Goal: Transaction & Acquisition: Purchase product/service

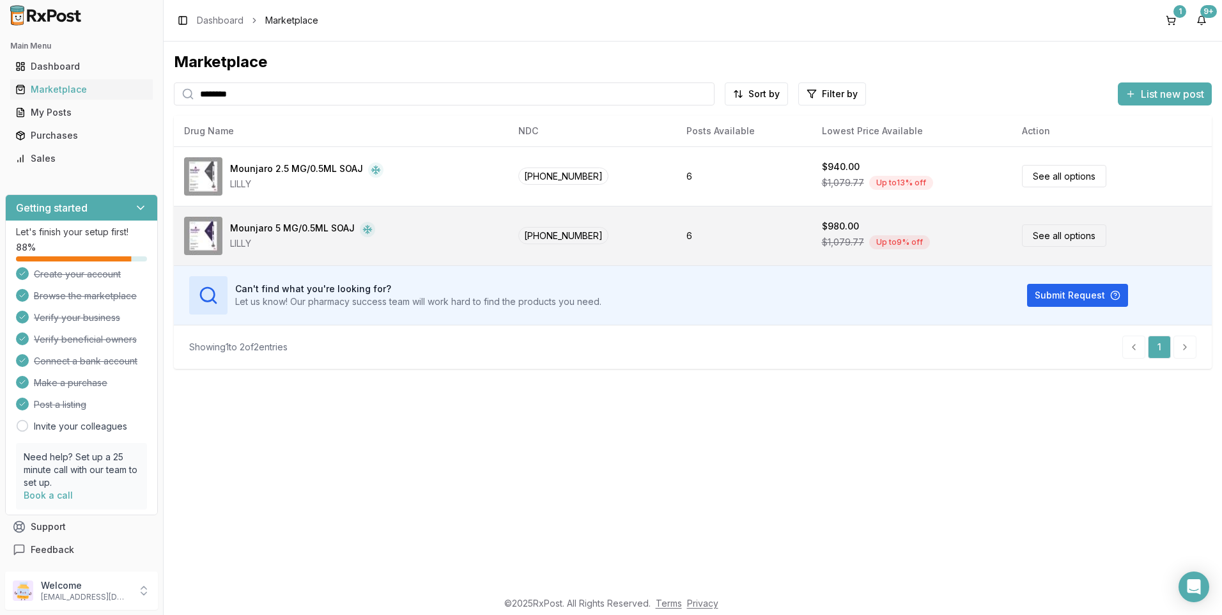
click at [275, 224] on div "Mounjaro 5 MG/0.5ML SOAJ" at bounding box center [292, 229] width 125 height 15
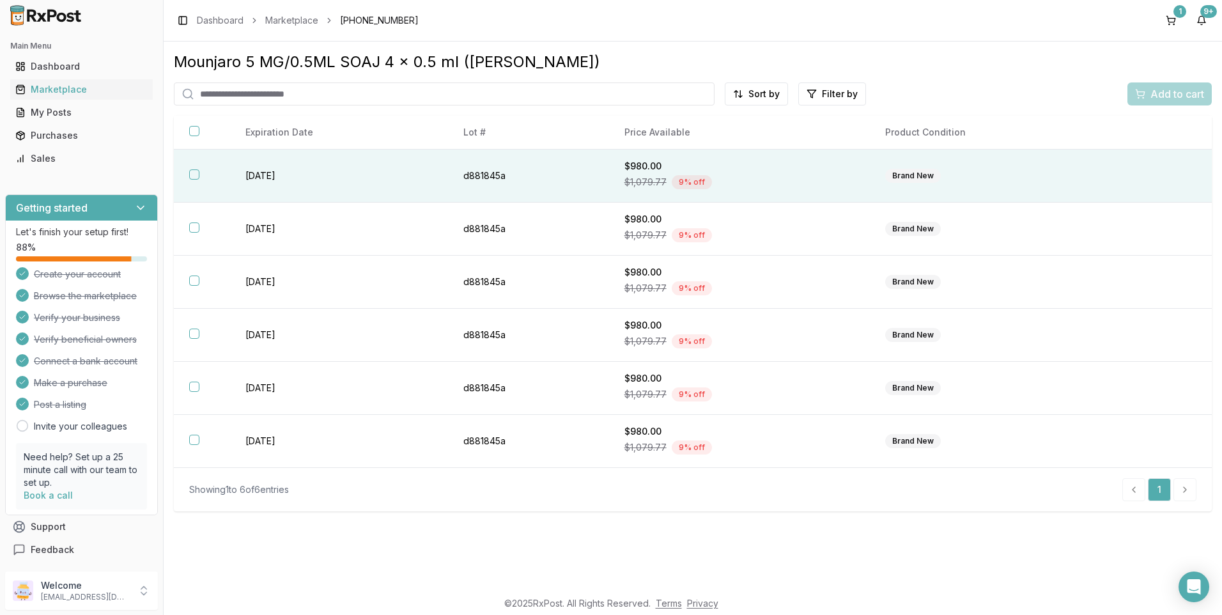
click at [194, 174] on button "button" at bounding box center [194, 174] width 10 height 10
click at [1198, 85] on button "Add to cart" at bounding box center [1169, 93] width 84 height 23
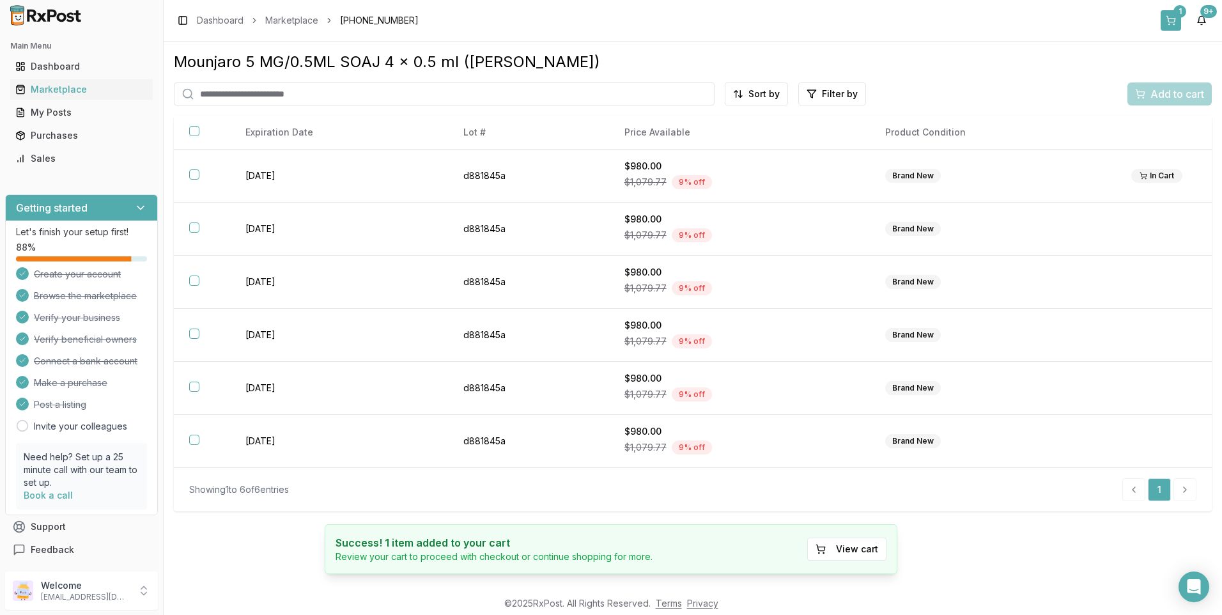
click at [1174, 27] on button "1" at bounding box center [1171, 20] width 20 height 20
click at [1174, 21] on button "1" at bounding box center [1171, 20] width 20 height 20
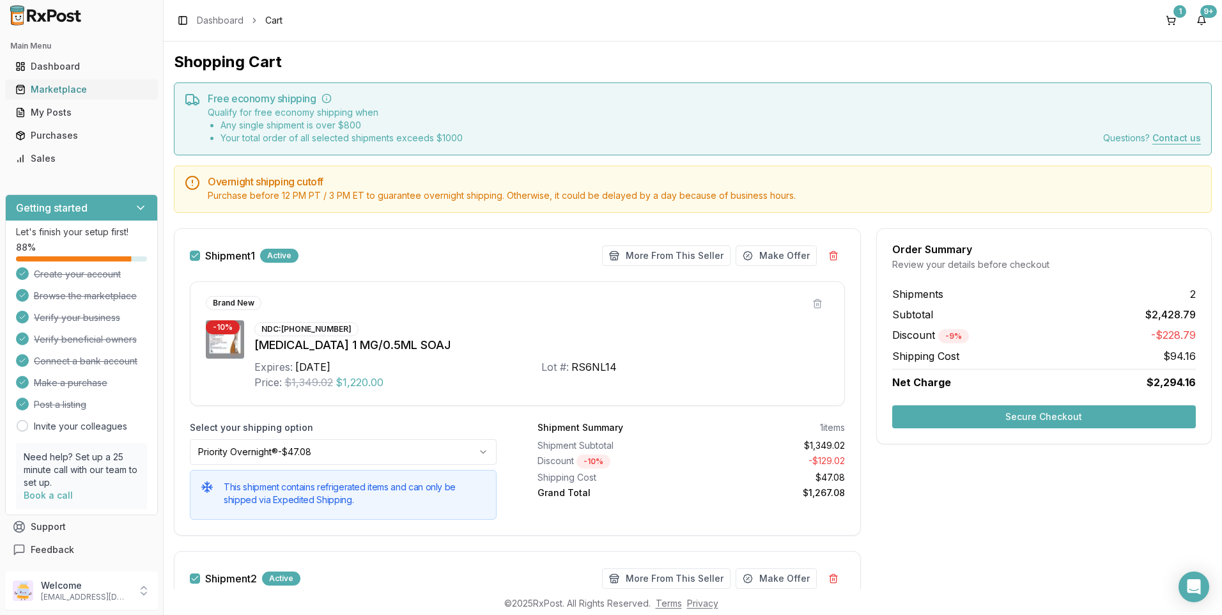
click at [56, 93] on div "Marketplace" at bounding box center [81, 89] width 132 height 13
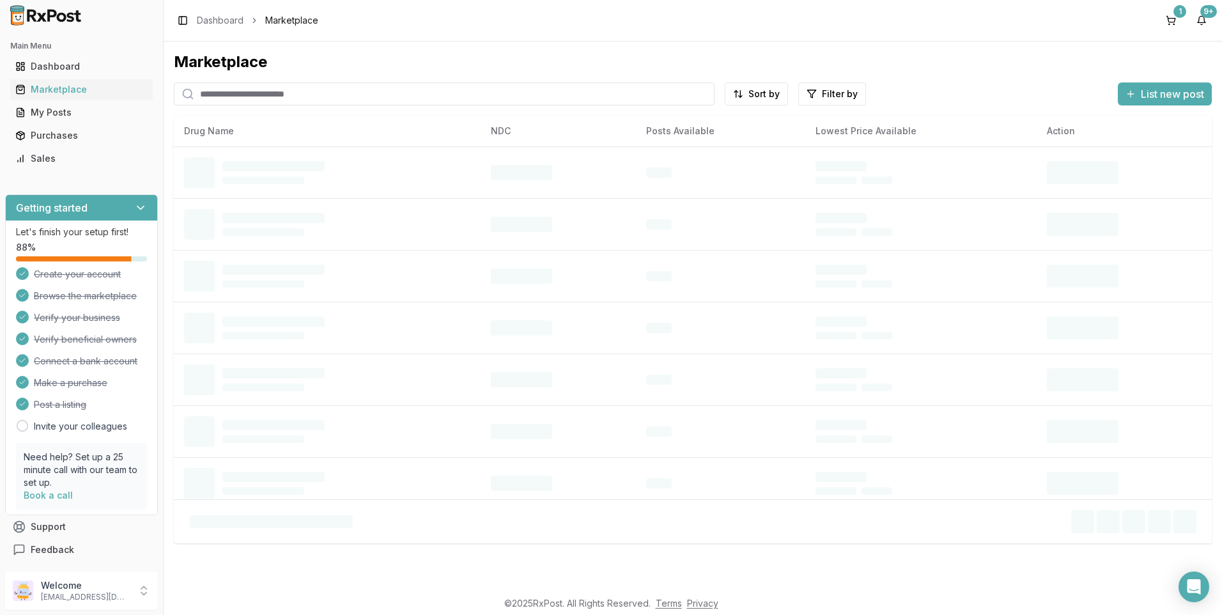
click at [267, 95] on input "search" at bounding box center [444, 93] width 541 height 23
type input "*******"
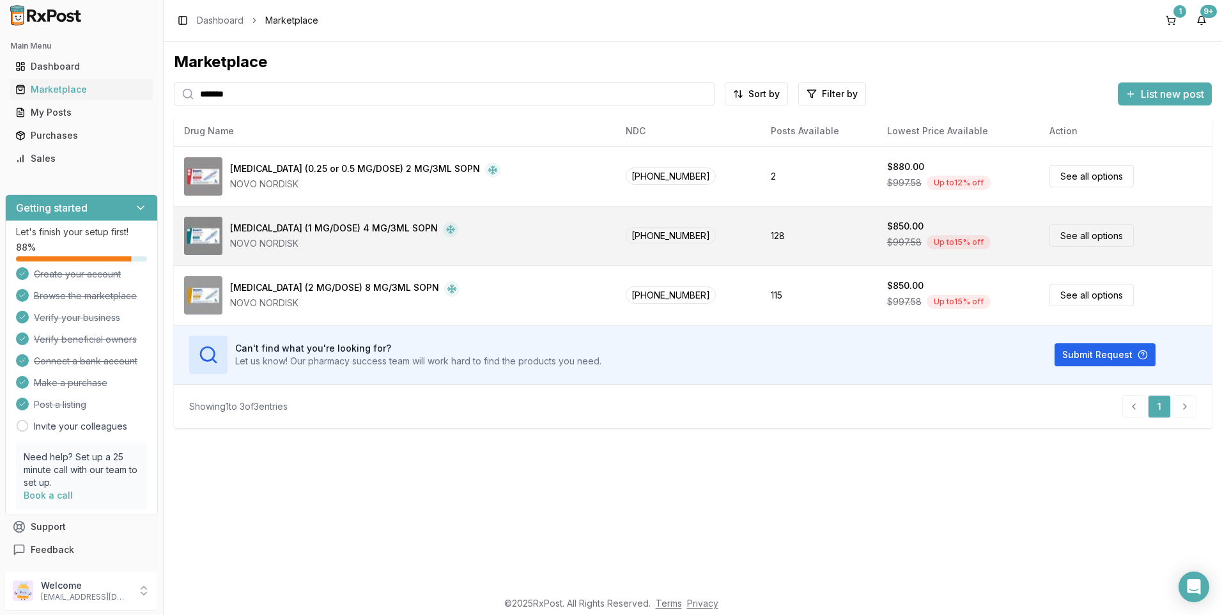
click at [277, 228] on div "[MEDICAL_DATA] (1 MG/DOSE) 4 MG/3ML SOPN" at bounding box center [334, 229] width 208 height 15
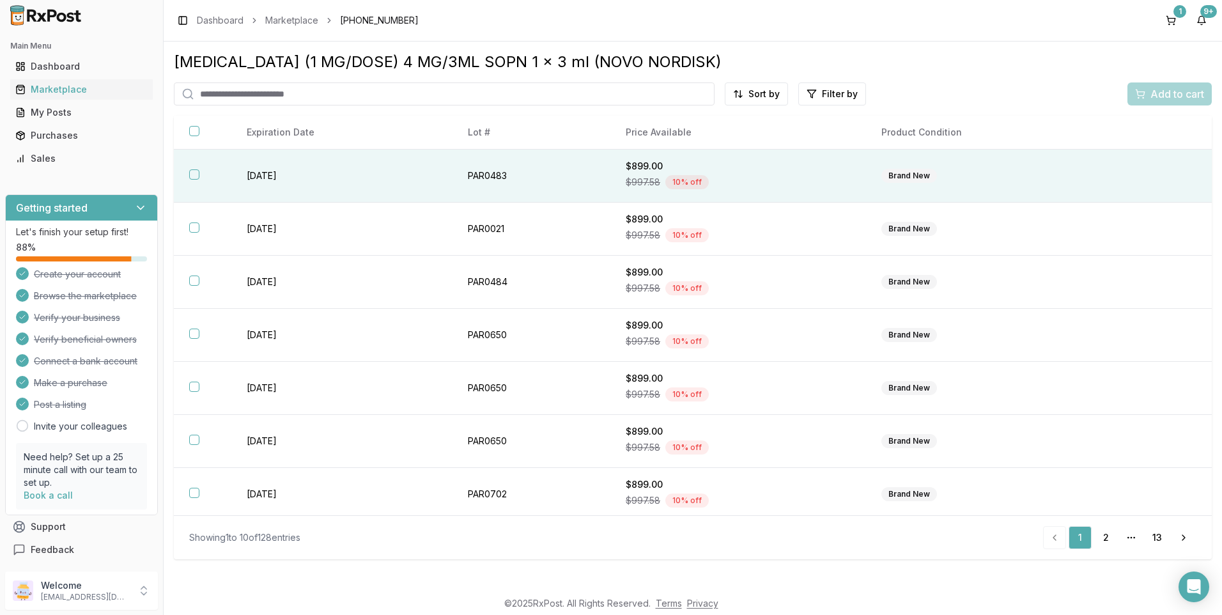
click at [192, 175] on button "button" at bounding box center [194, 174] width 10 height 10
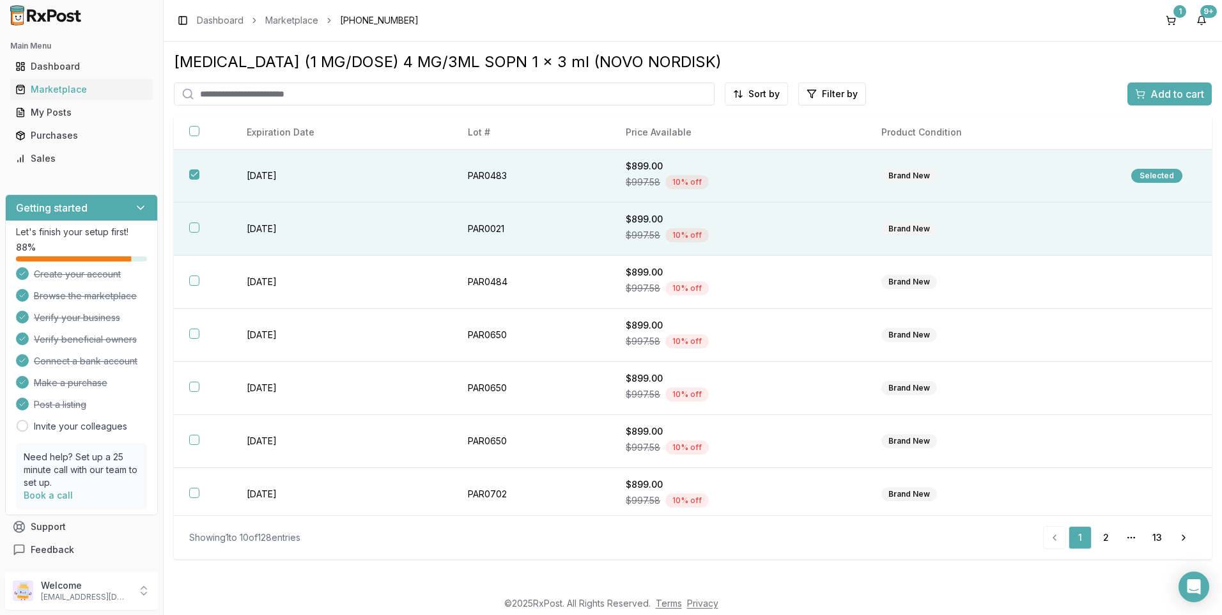
click at [194, 229] on button "button" at bounding box center [194, 227] width 10 height 10
click at [1144, 93] on div "Add to cart" at bounding box center [1169, 93] width 69 height 15
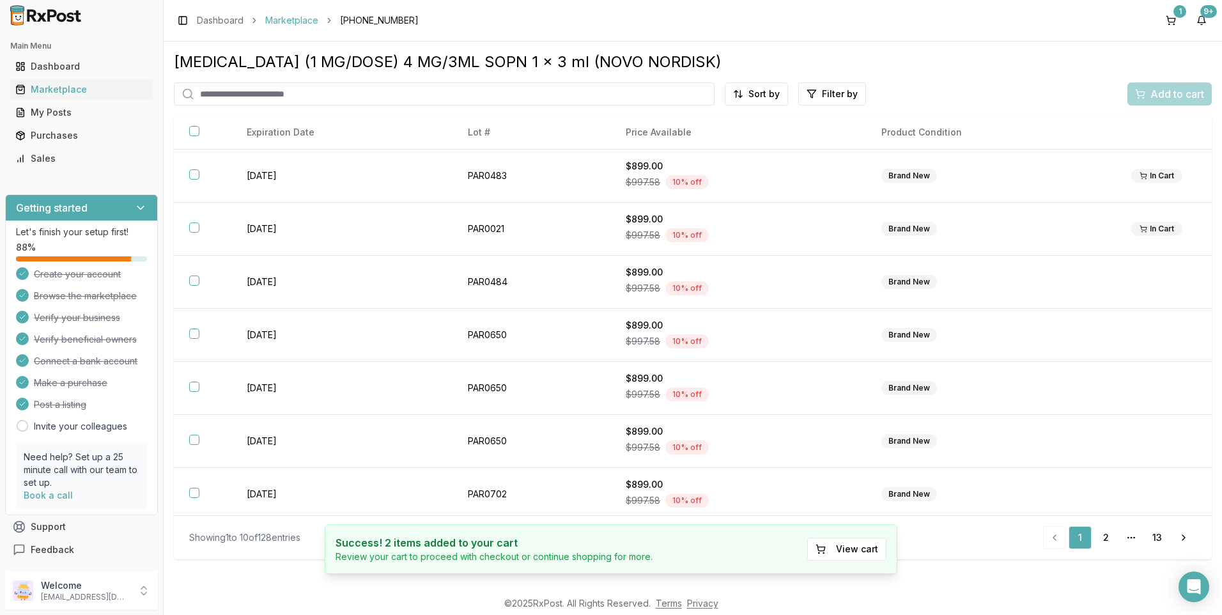
click at [295, 21] on link "Marketplace" at bounding box center [291, 20] width 53 height 13
click at [259, 95] on input "search" at bounding box center [444, 93] width 541 height 23
type input "*******"
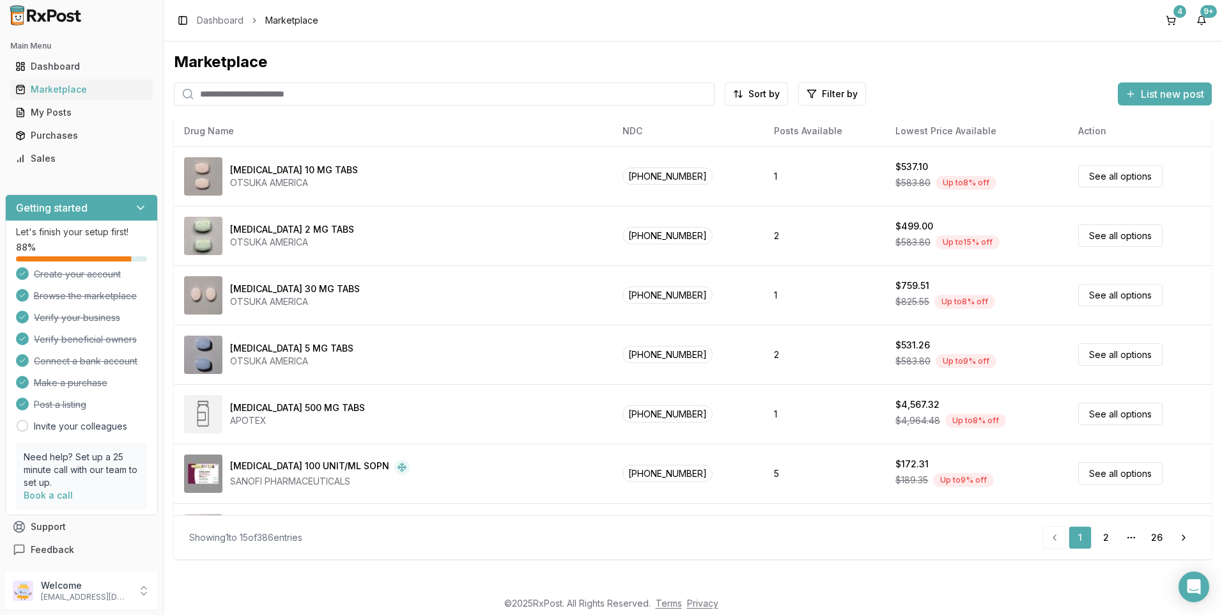
click at [272, 93] on input "search" at bounding box center [444, 93] width 541 height 23
type input "*******"
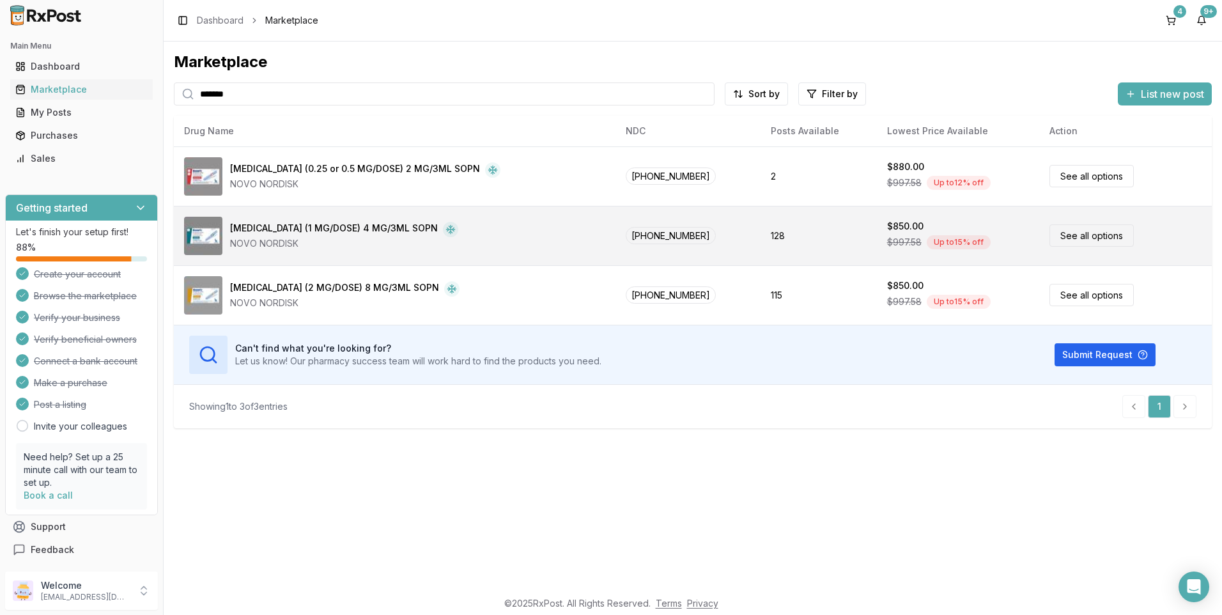
click at [309, 224] on div "[MEDICAL_DATA] (1 MG/DOSE) 4 MG/3ML SOPN" at bounding box center [334, 229] width 208 height 15
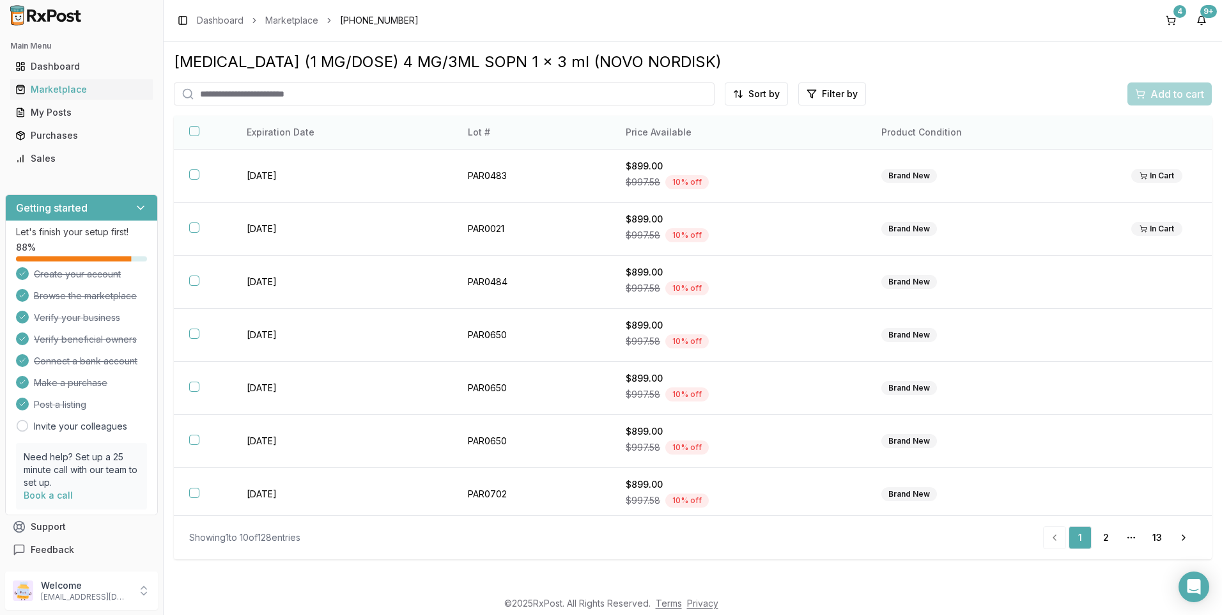
click at [661, 130] on th "Price Available" at bounding box center [738, 133] width 256 height 34
click at [638, 132] on th "Price Available" at bounding box center [738, 133] width 256 height 34
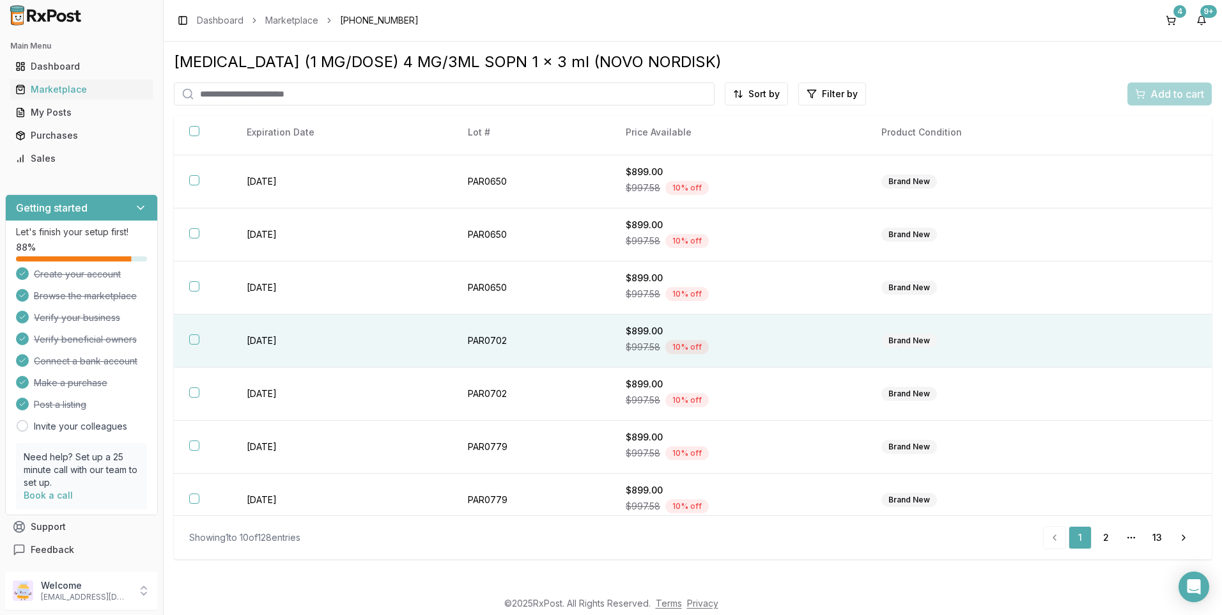
scroll to position [164, 0]
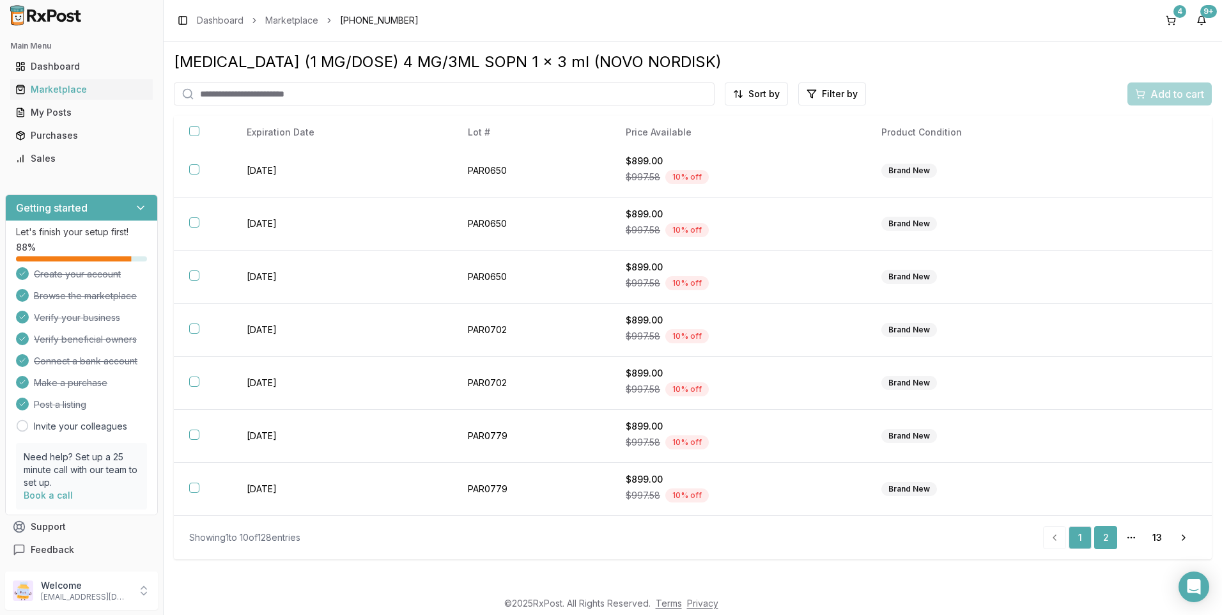
click at [1111, 537] on link "2" at bounding box center [1105, 537] width 23 height 23
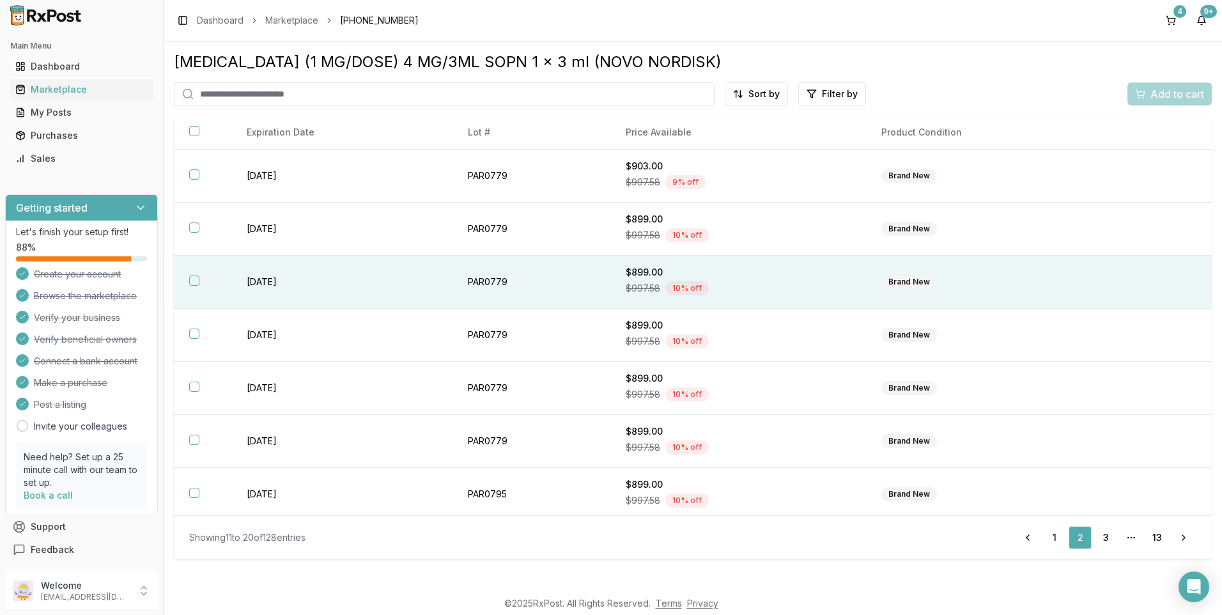
scroll to position [164, 0]
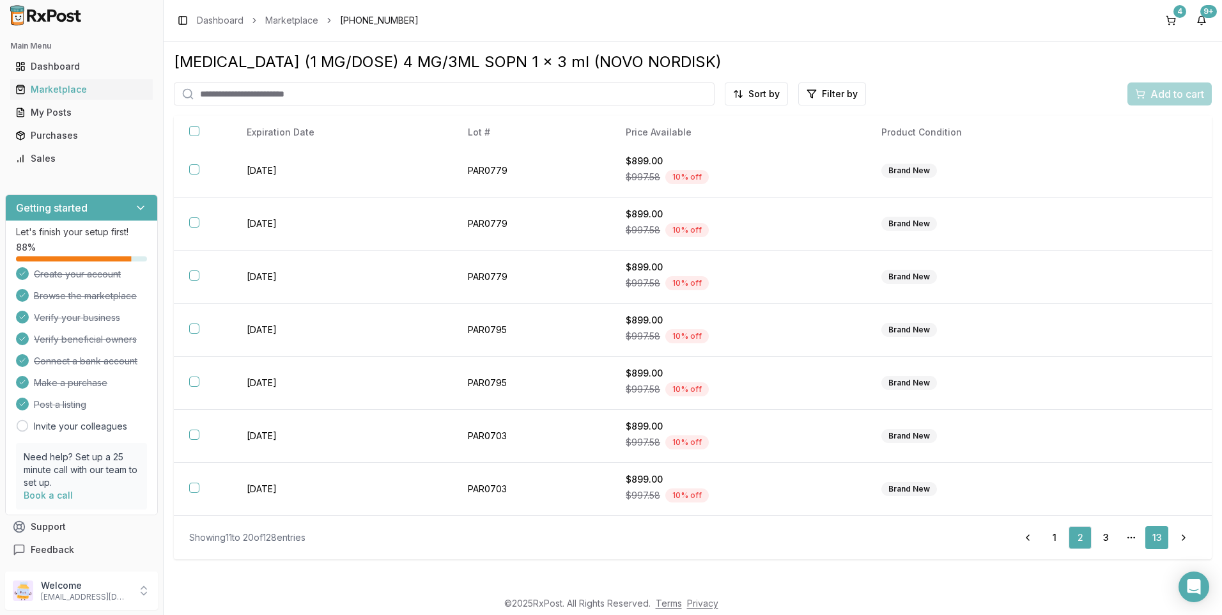
click at [1164, 541] on link "13" at bounding box center [1156, 537] width 23 height 23
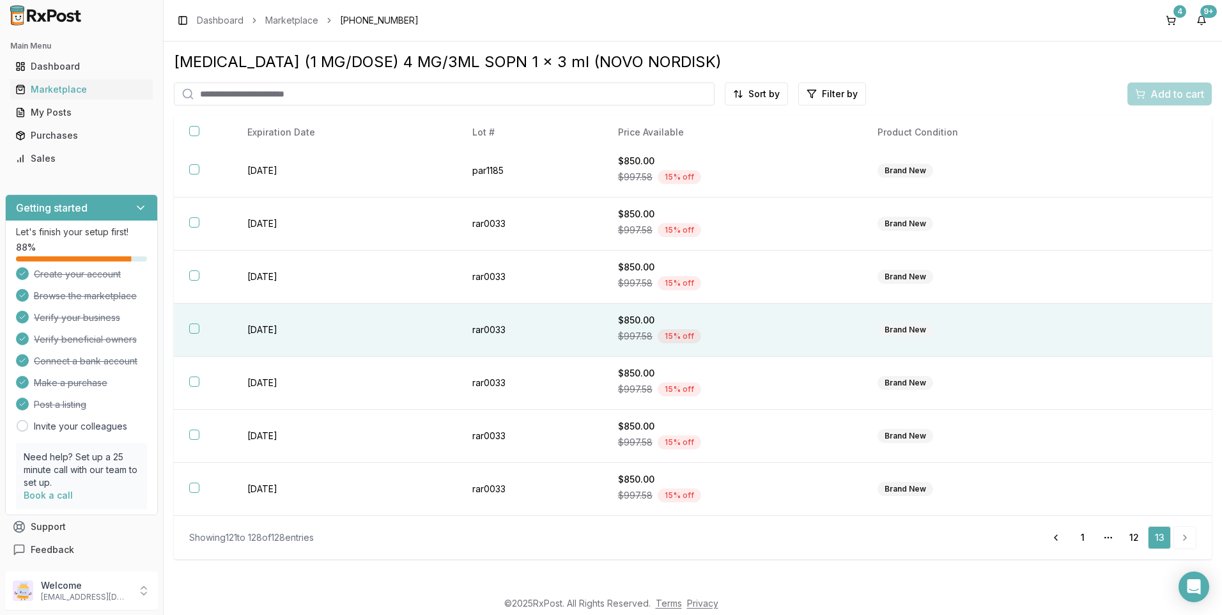
scroll to position [58, 0]
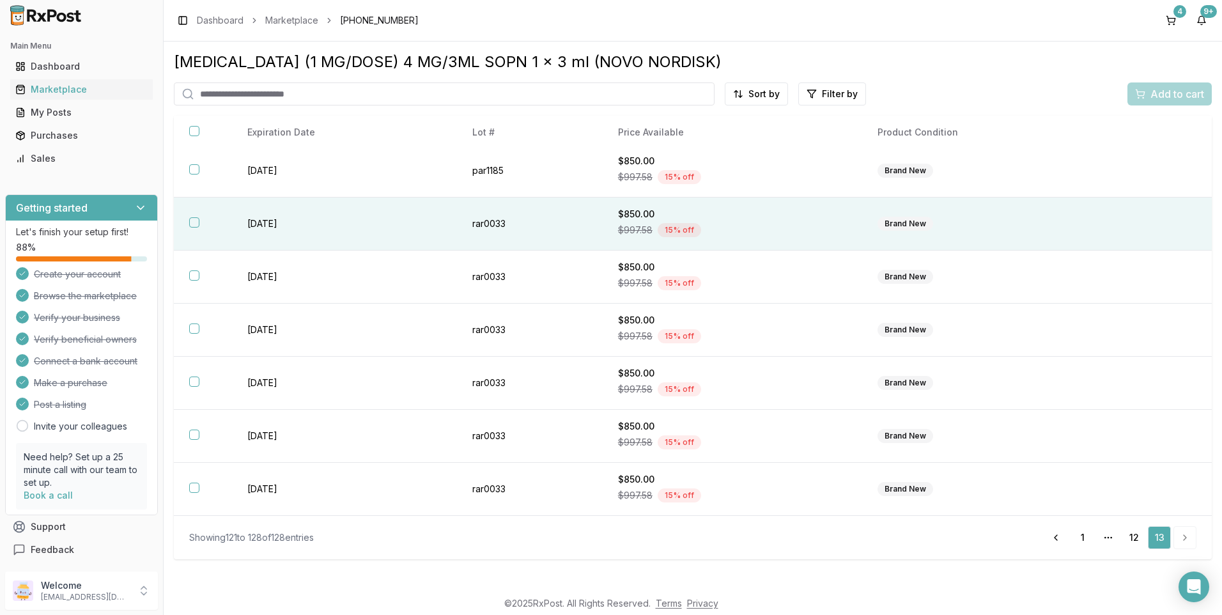
click at [192, 224] on button "button" at bounding box center [194, 222] width 10 height 10
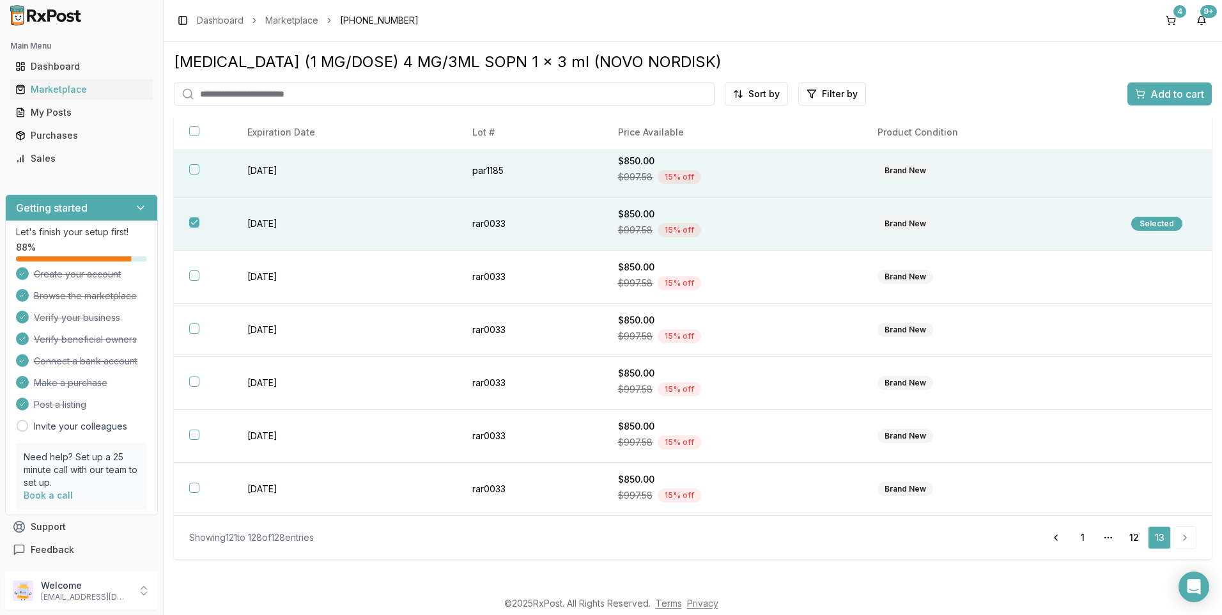
click at [198, 162] on th at bounding box center [203, 170] width 58 height 53
click at [1186, 95] on span "Add to cart" at bounding box center [1177, 93] width 54 height 15
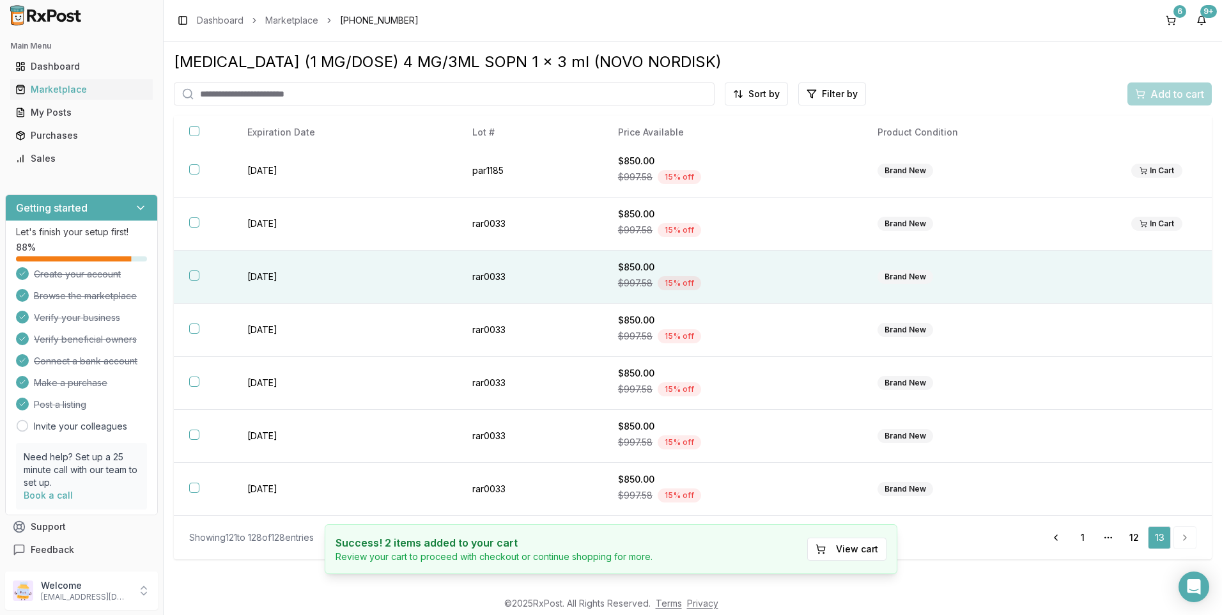
click at [200, 282] on th at bounding box center [203, 277] width 58 height 53
click at [1147, 91] on div "Add to cart" at bounding box center [1169, 93] width 69 height 15
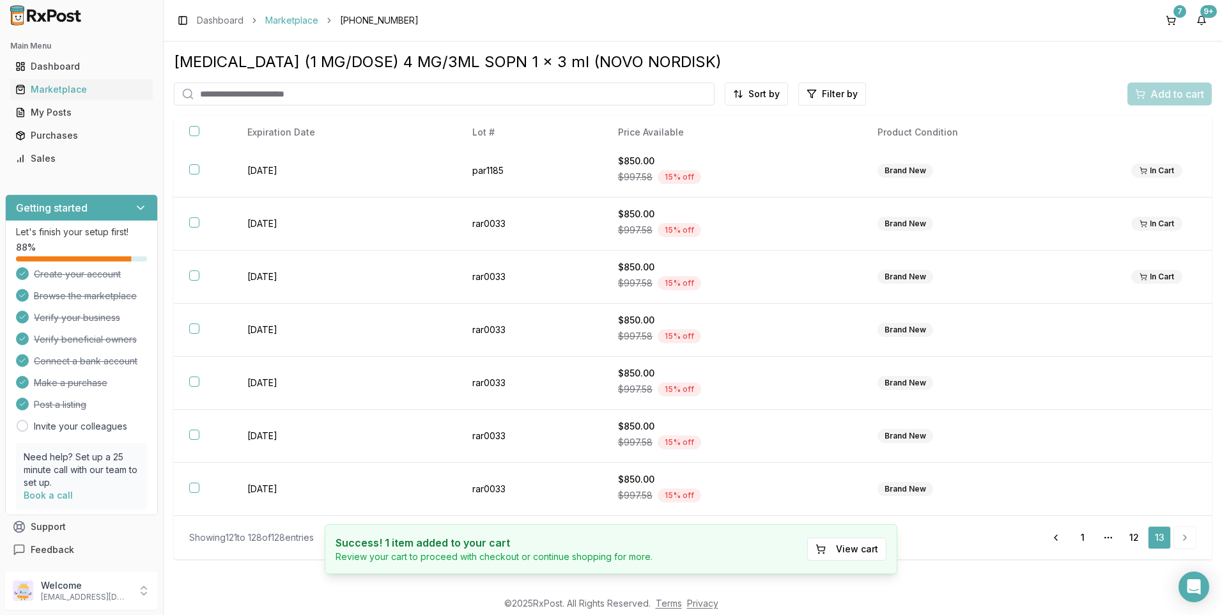
click at [288, 18] on link "Marketplace" at bounding box center [291, 20] width 53 height 13
click at [256, 97] on input "search" at bounding box center [444, 93] width 541 height 23
type input "*******"
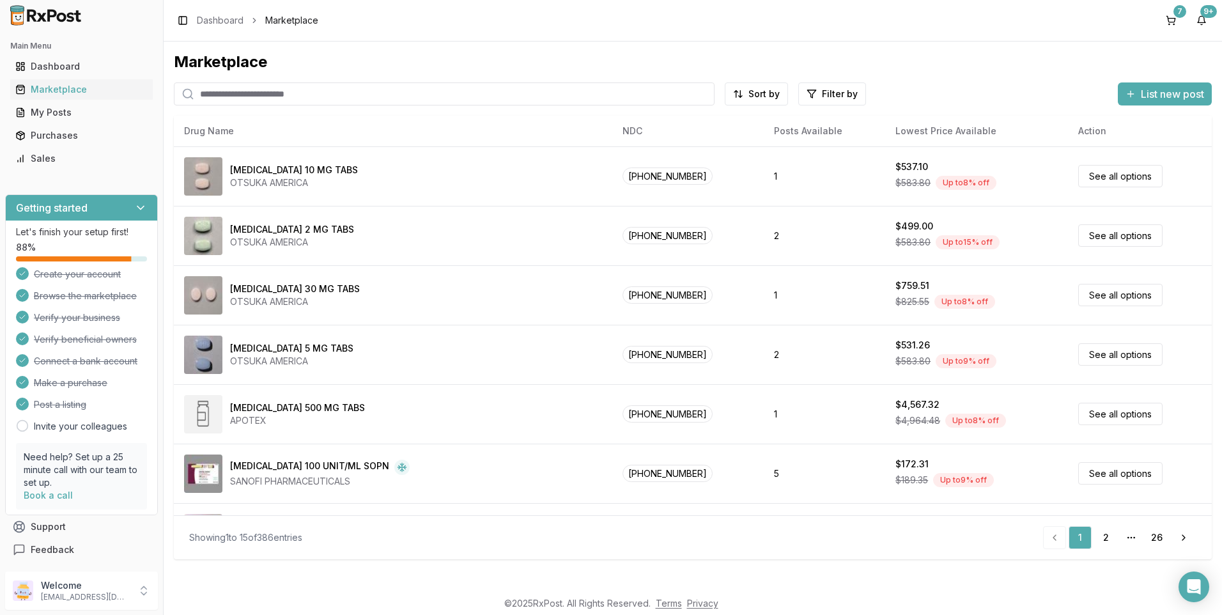
click at [307, 89] on input "search" at bounding box center [444, 93] width 541 height 23
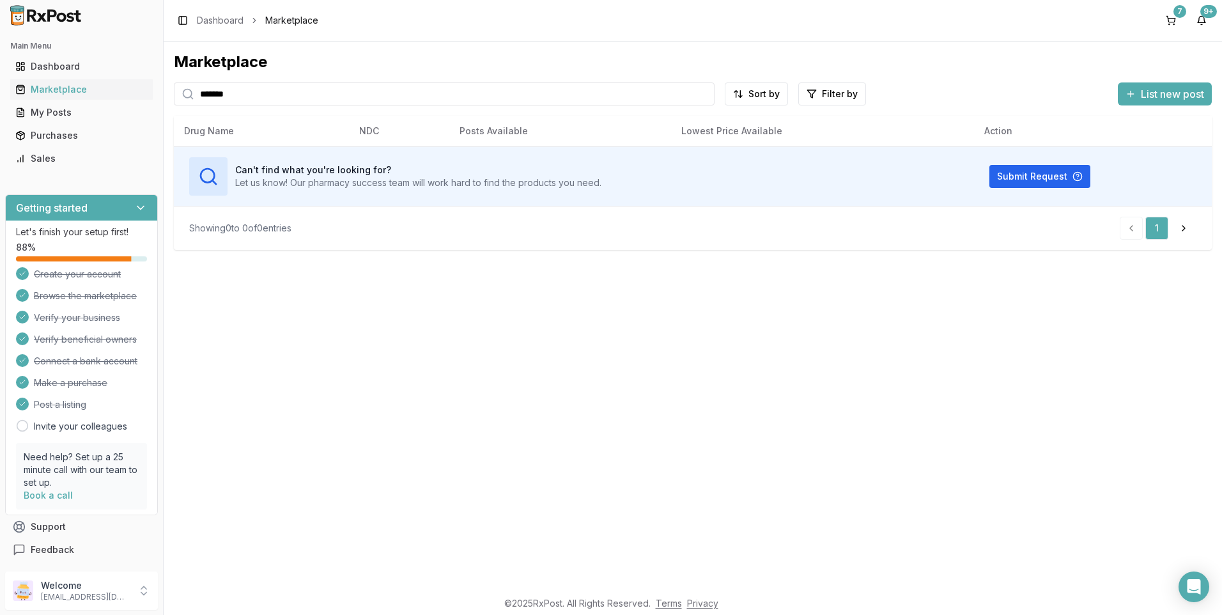
type input "*******"
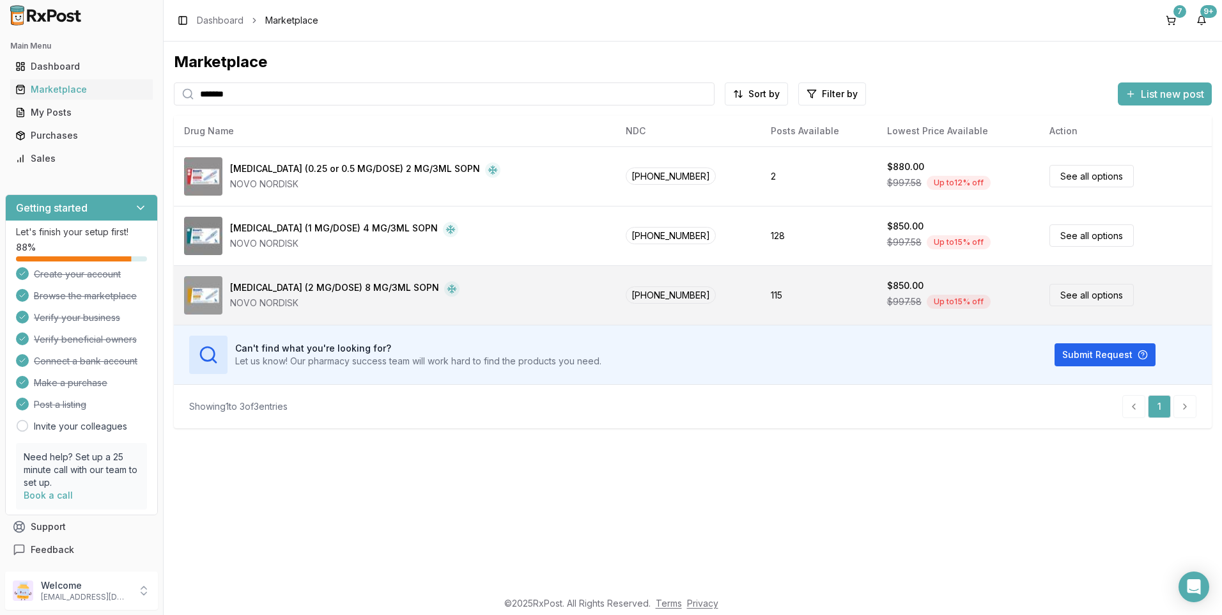
click at [274, 284] on div "[MEDICAL_DATA] (2 MG/DOSE) 8 MG/3ML SOPN" at bounding box center [334, 288] width 209 height 15
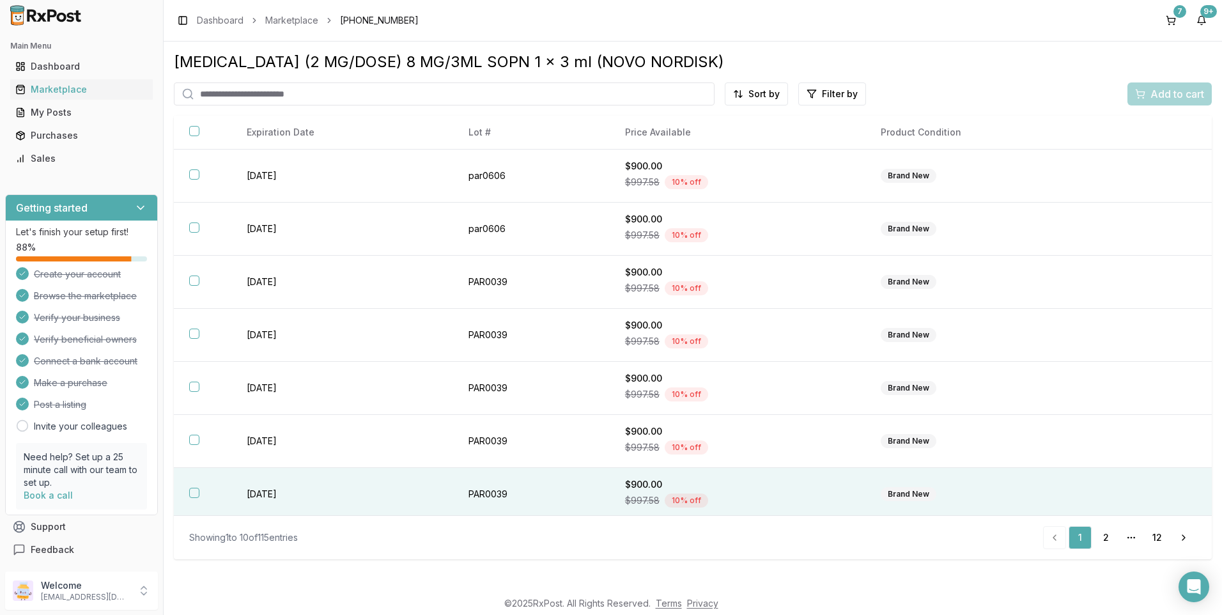
scroll to position [164, 0]
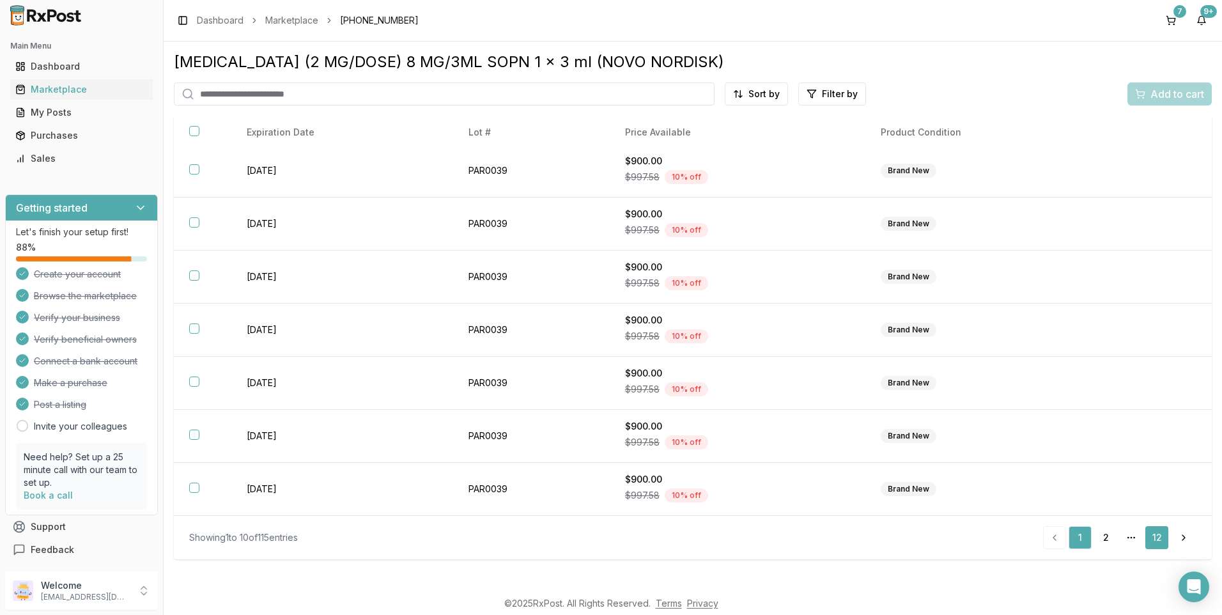
click at [1155, 537] on link "12" at bounding box center [1156, 537] width 23 height 23
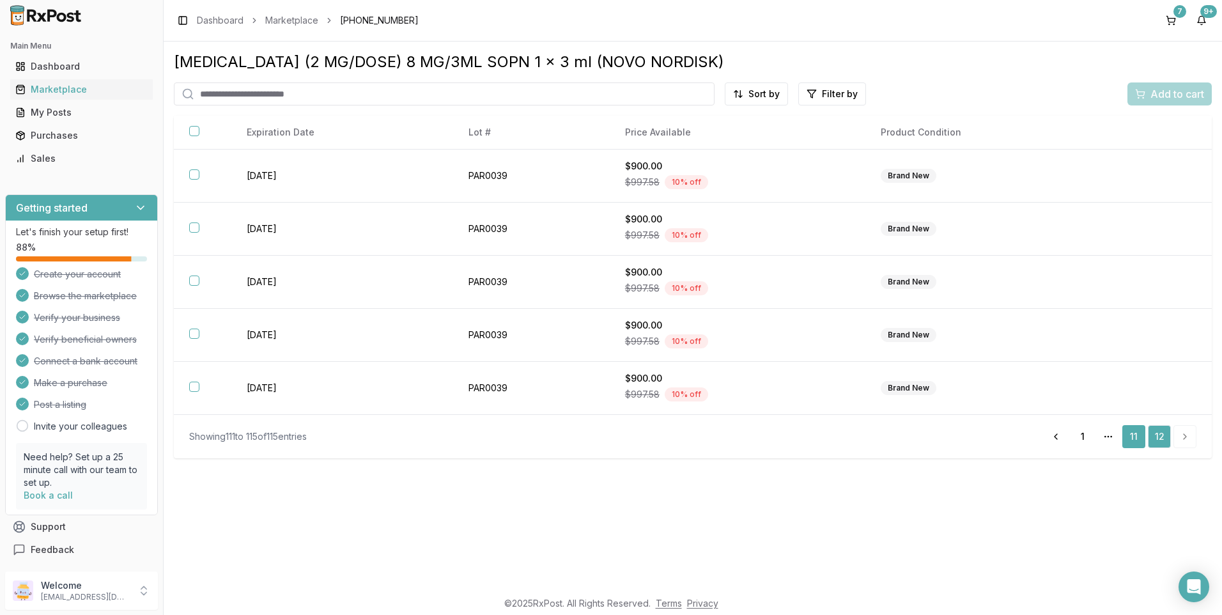
drag, startPoint x: 1133, startPoint y: 437, endPoint x: 1124, endPoint y: 435, distance: 9.9
click at [1133, 438] on link "11" at bounding box center [1133, 436] width 23 height 23
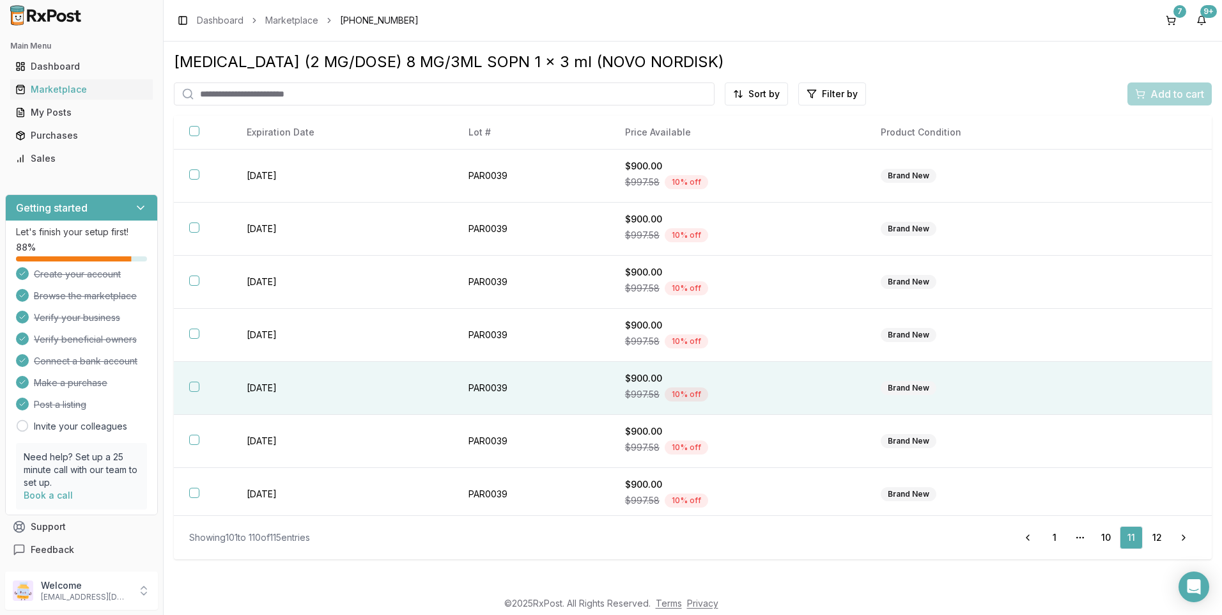
scroll to position [164, 0]
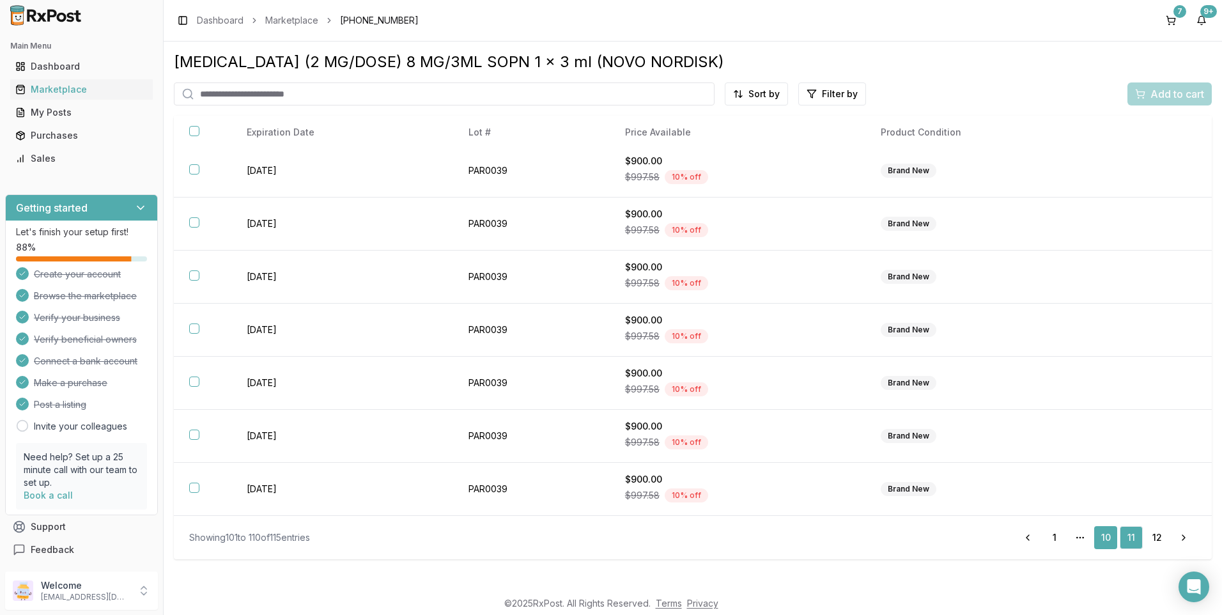
click at [1113, 541] on link "10" at bounding box center [1105, 537] width 23 height 23
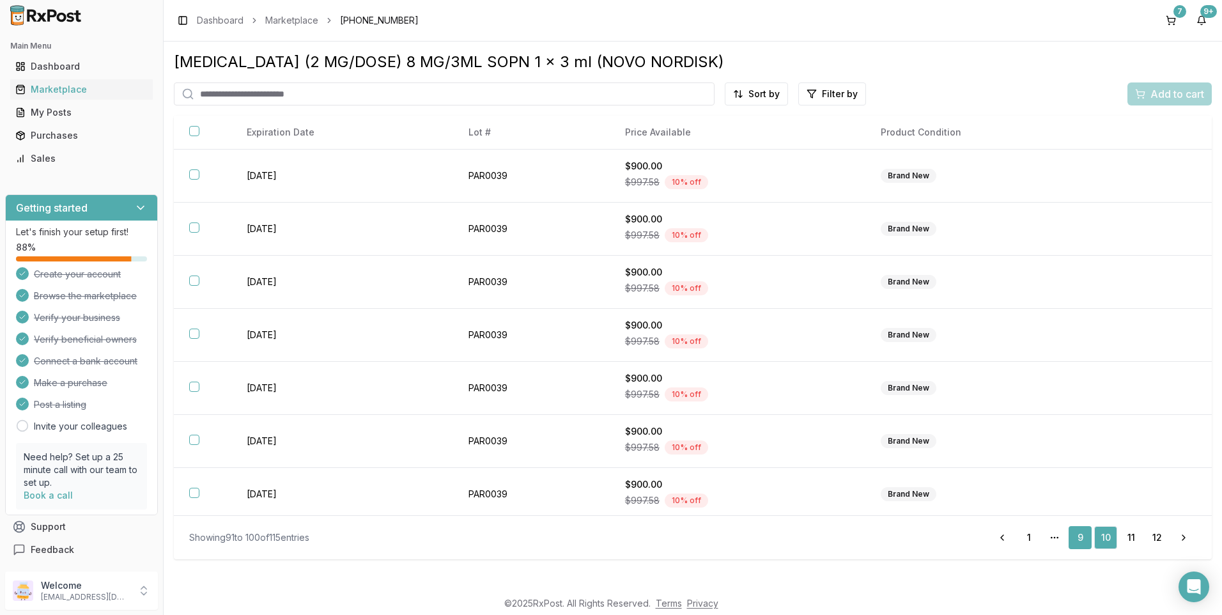
click at [1085, 541] on link "9" at bounding box center [1080, 537] width 23 height 23
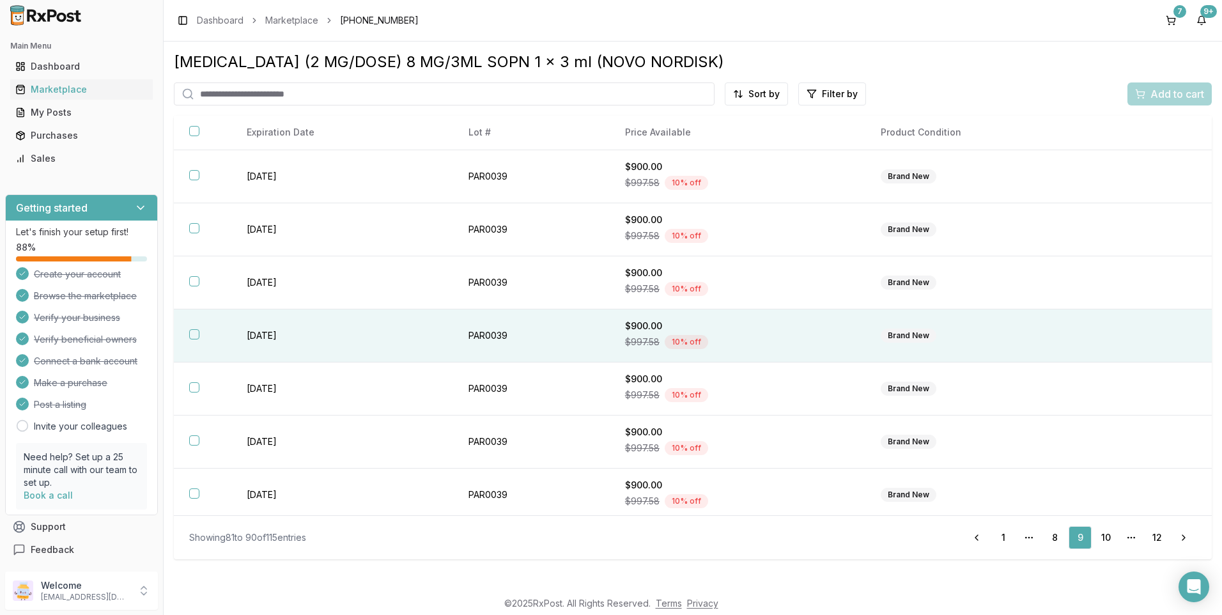
scroll to position [164, 0]
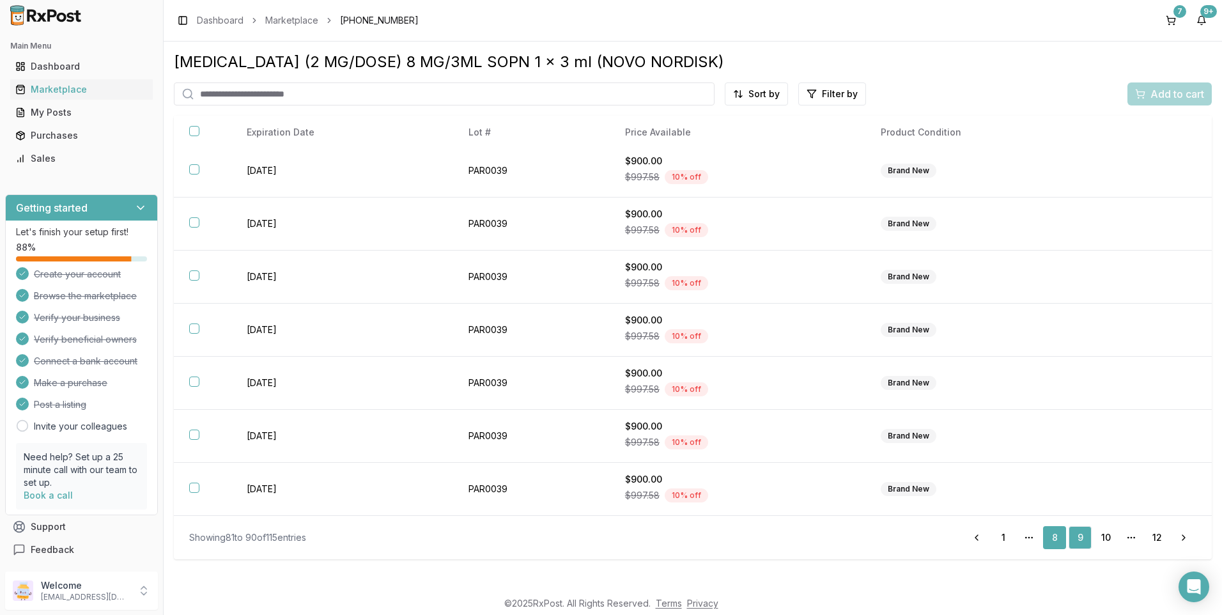
click at [1053, 537] on link "8" at bounding box center [1054, 537] width 23 height 23
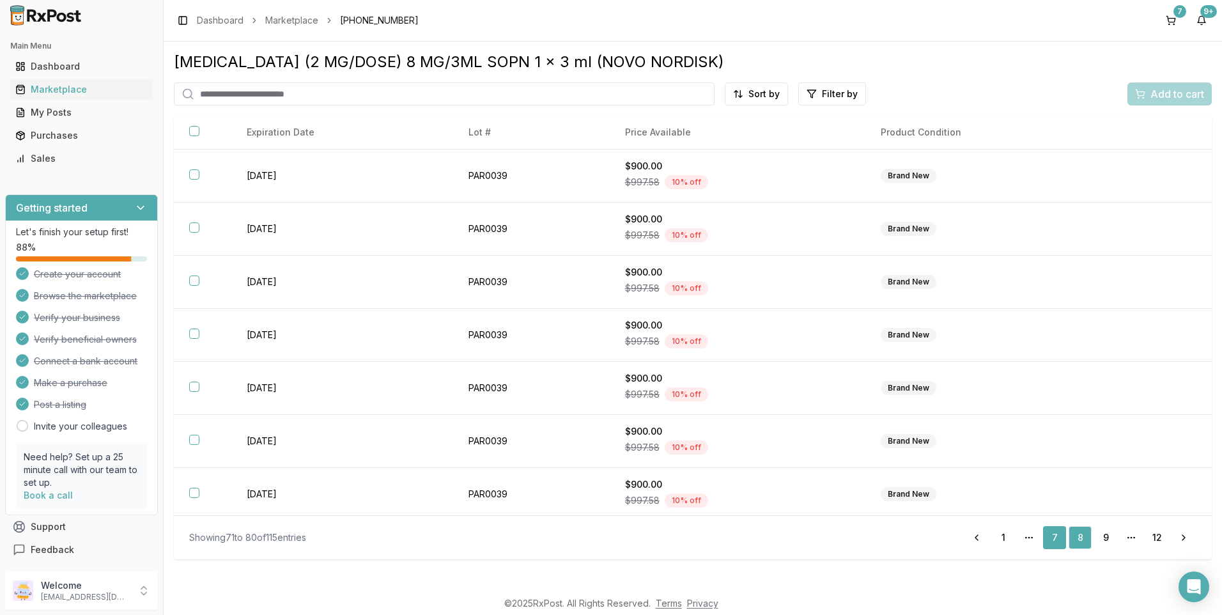
click at [1054, 541] on link "7" at bounding box center [1054, 537] width 23 height 23
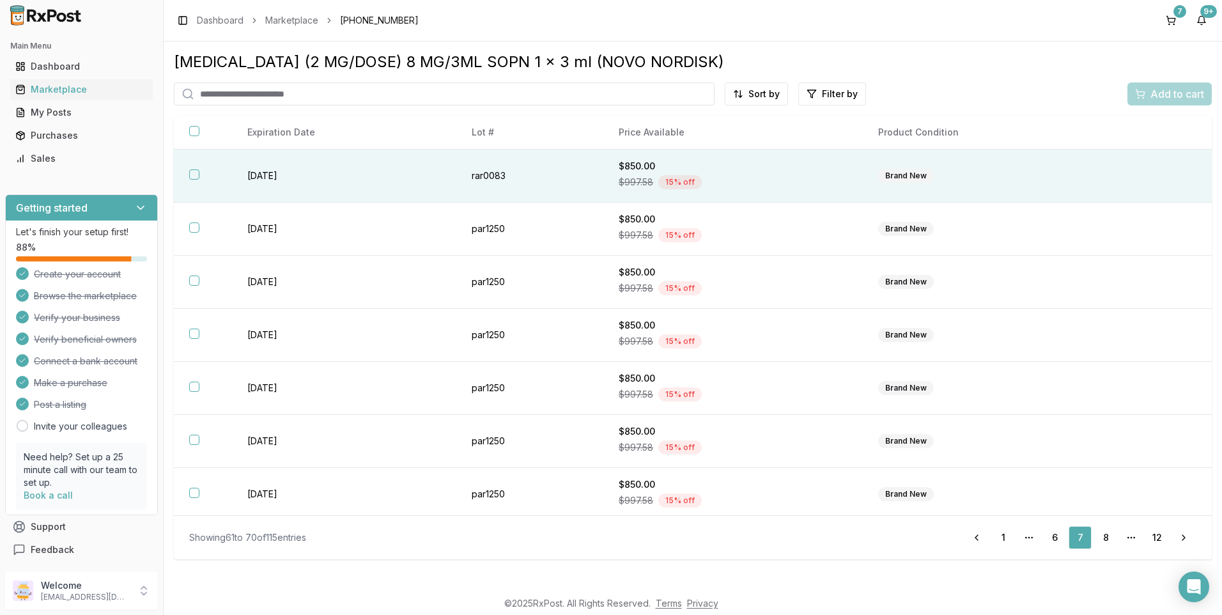
click at [191, 177] on button "button" at bounding box center [194, 174] width 10 height 10
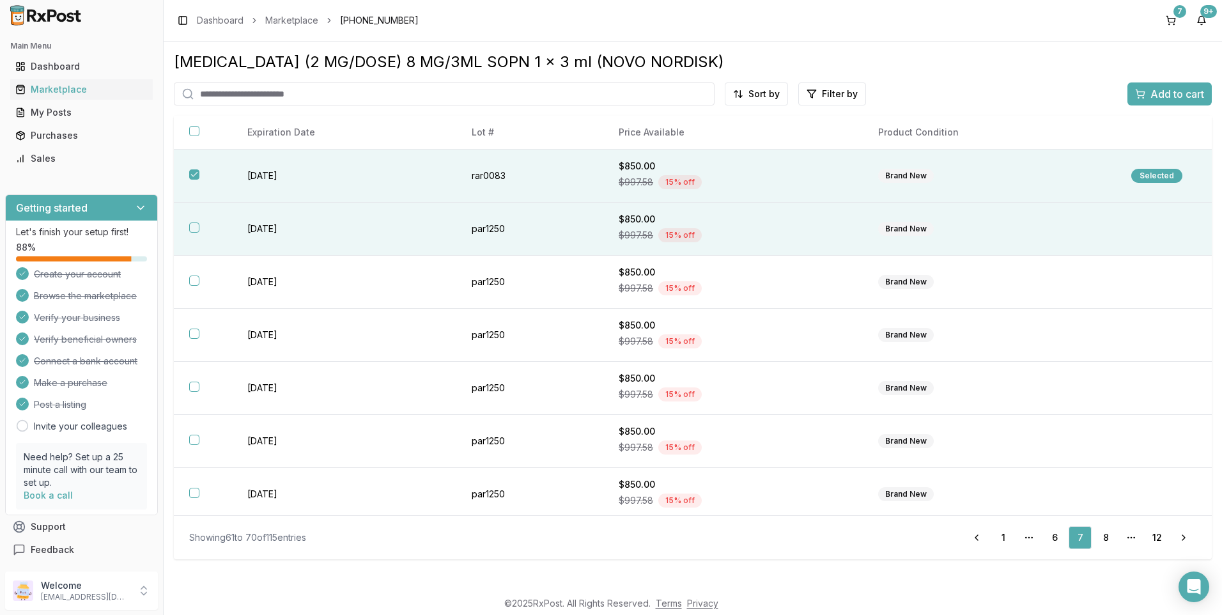
click at [194, 231] on button "button" at bounding box center [194, 227] width 10 height 10
click at [1153, 98] on span "Add to cart" at bounding box center [1177, 93] width 54 height 15
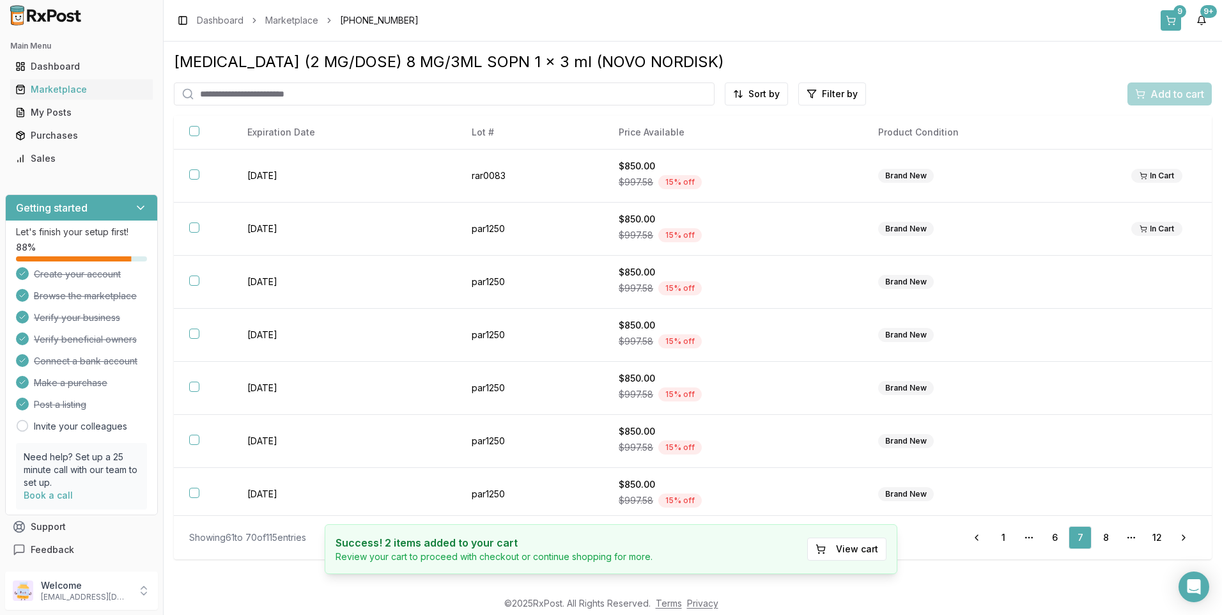
click at [1172, 21] on button "9" at bounding box center [1171, 20] width 20 height 20
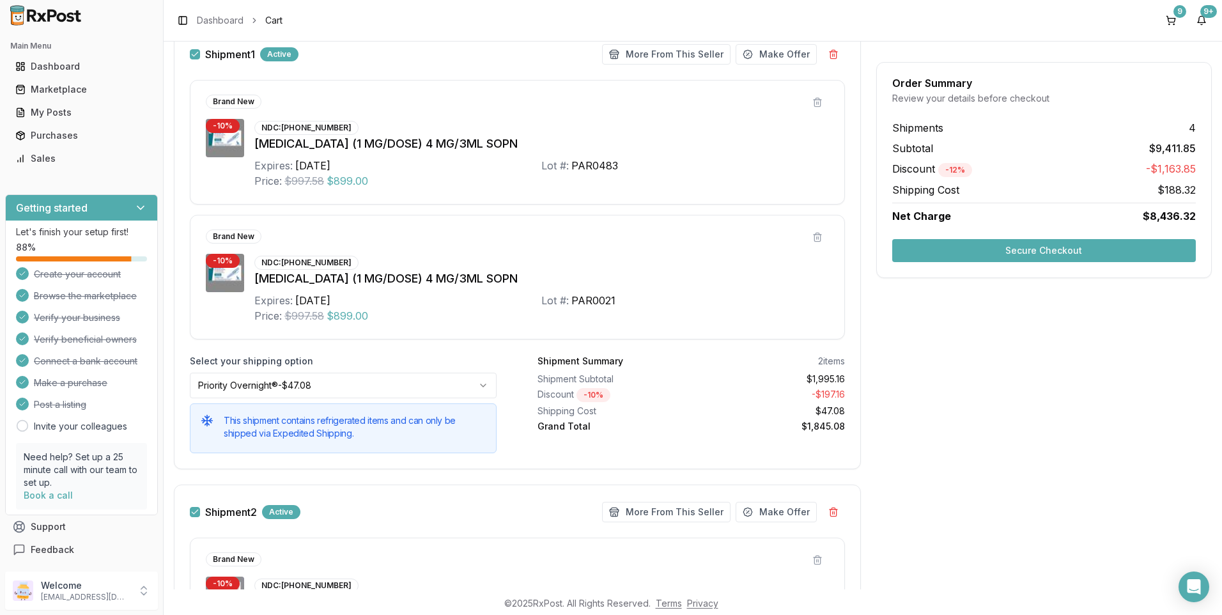
scroll to position [128, 0]
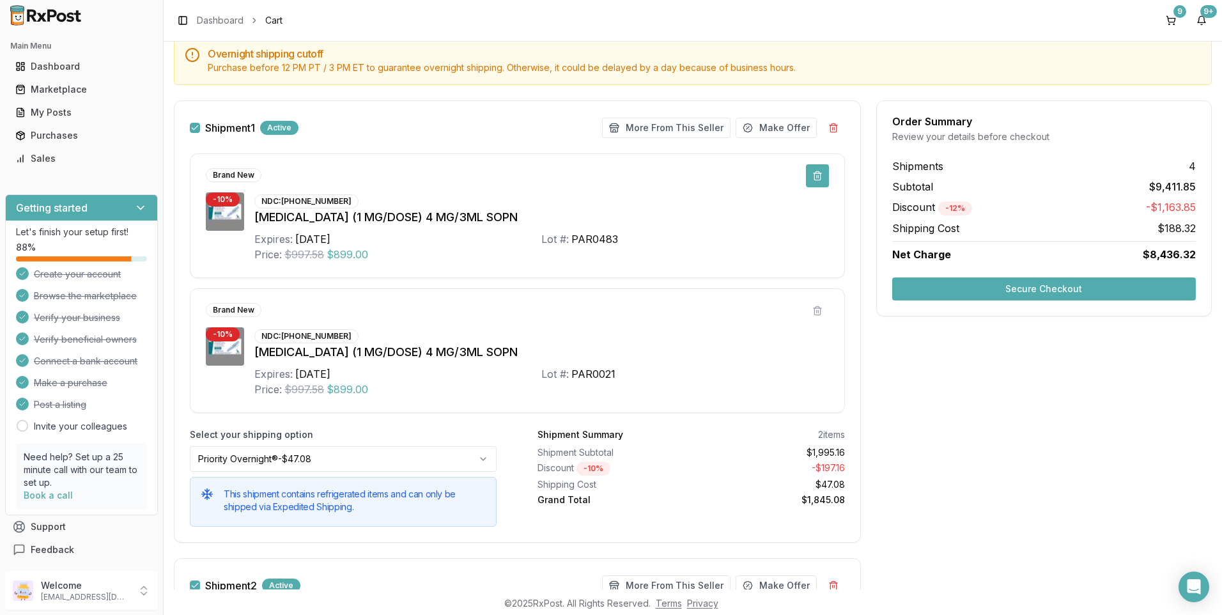
click at [816, 175] on button at bounding box center [817, 175] width 23 height 23
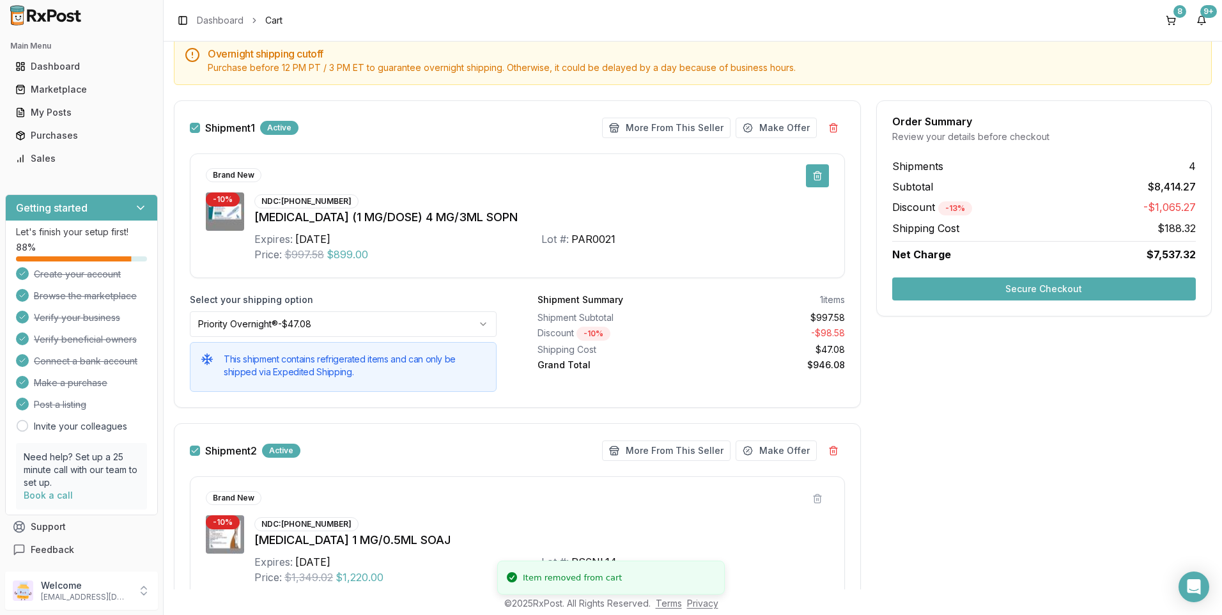
click at [812, 169] on button at bounding box center [817, 175] width 23 height 23
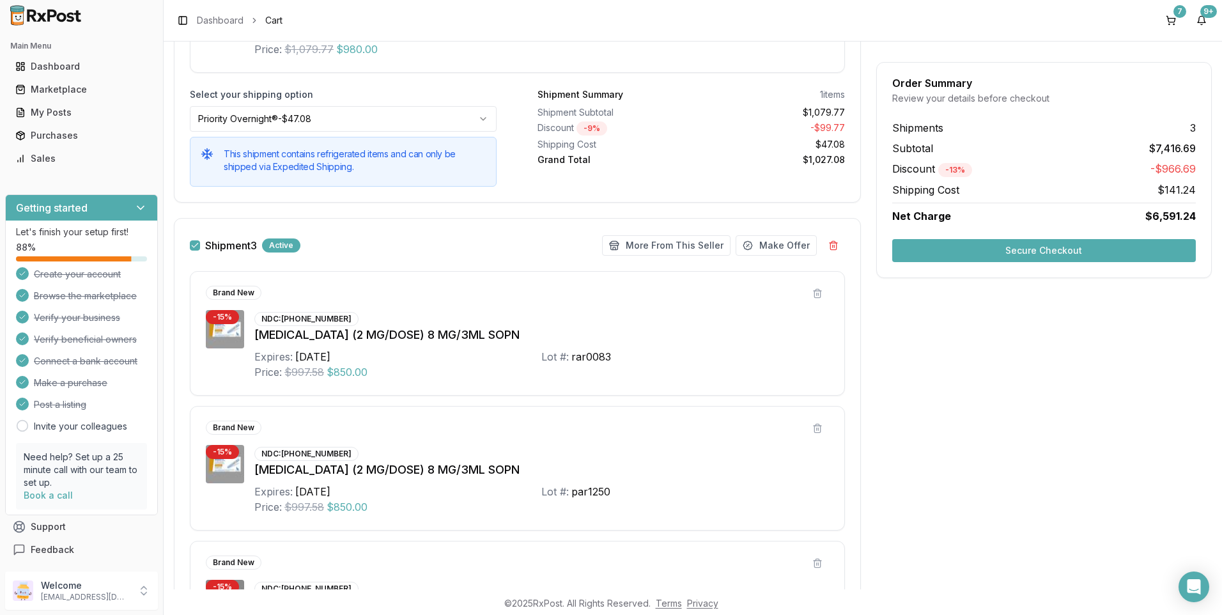
scroll to position [144, 0]
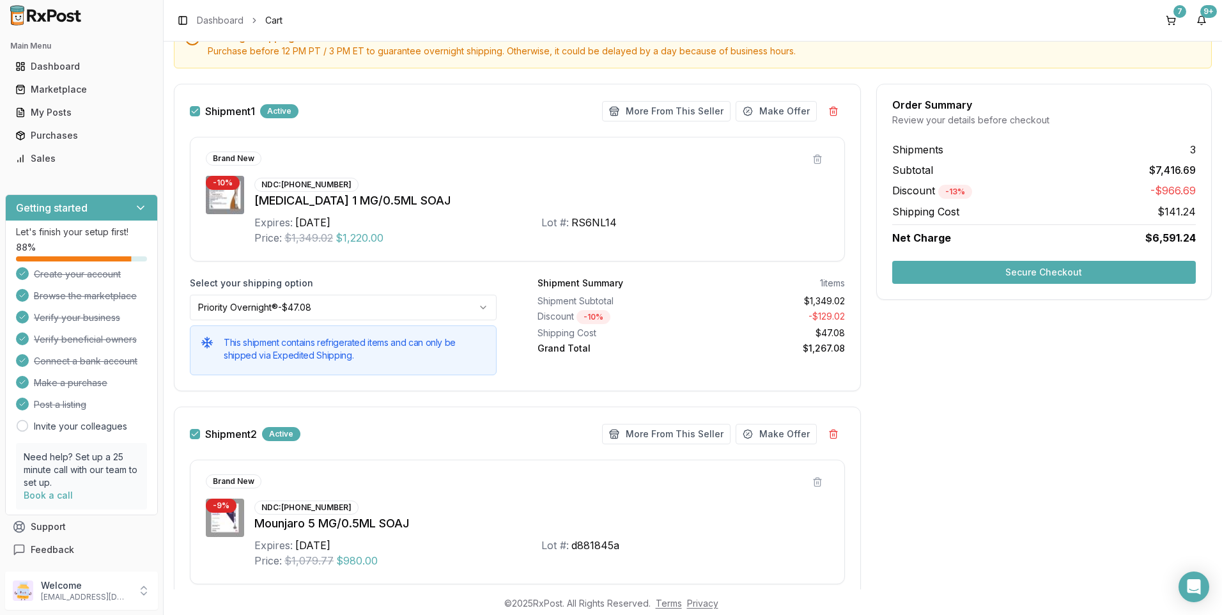
click at [1043, 270] on button "Secure Checkout" at bounding box center [1044, 272] width 304 height 23
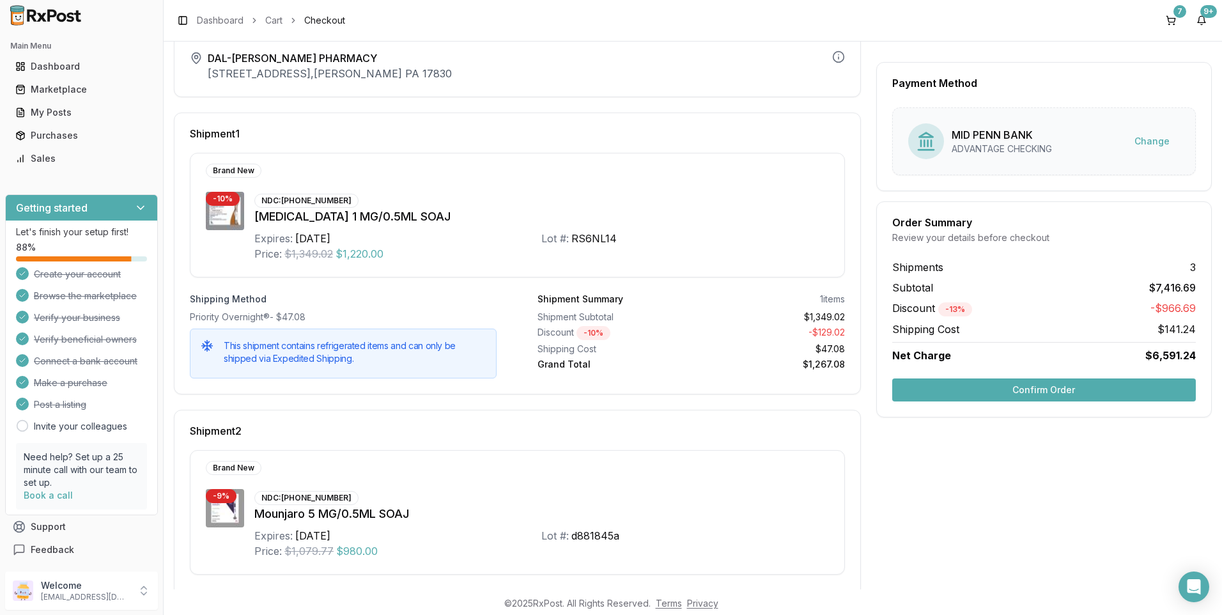
scroll to position [192, 0]
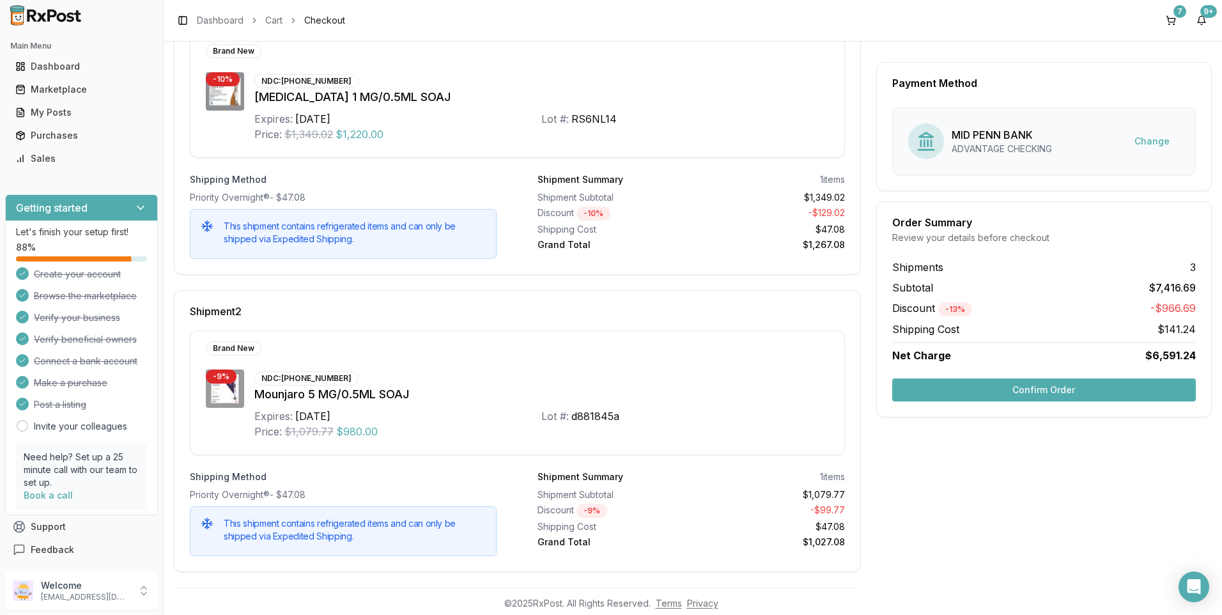
click at [1043, 392] on button "Confirm Order" at bounding box center [1044, 389] width 304 height 23
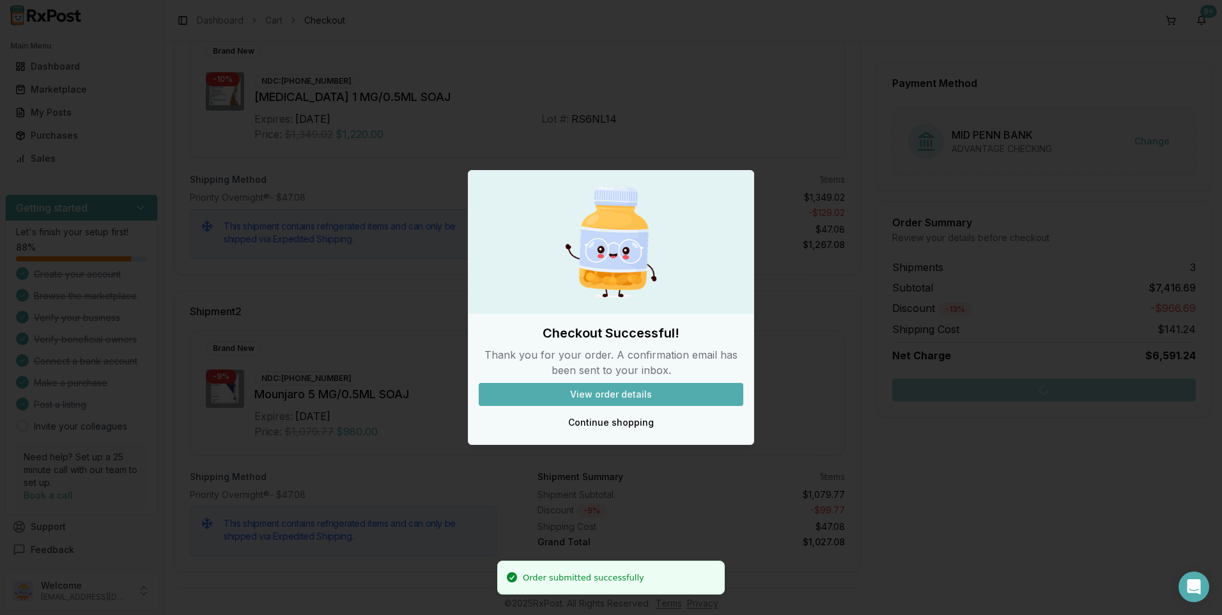
drag, startPoint x: 601, startPoint y: 398, endPoint x: 593, endPoint y: 398, distance: 8.3
click at [598, 398] on button "View order details" at bounding box center [611, 394] width 265 height 23
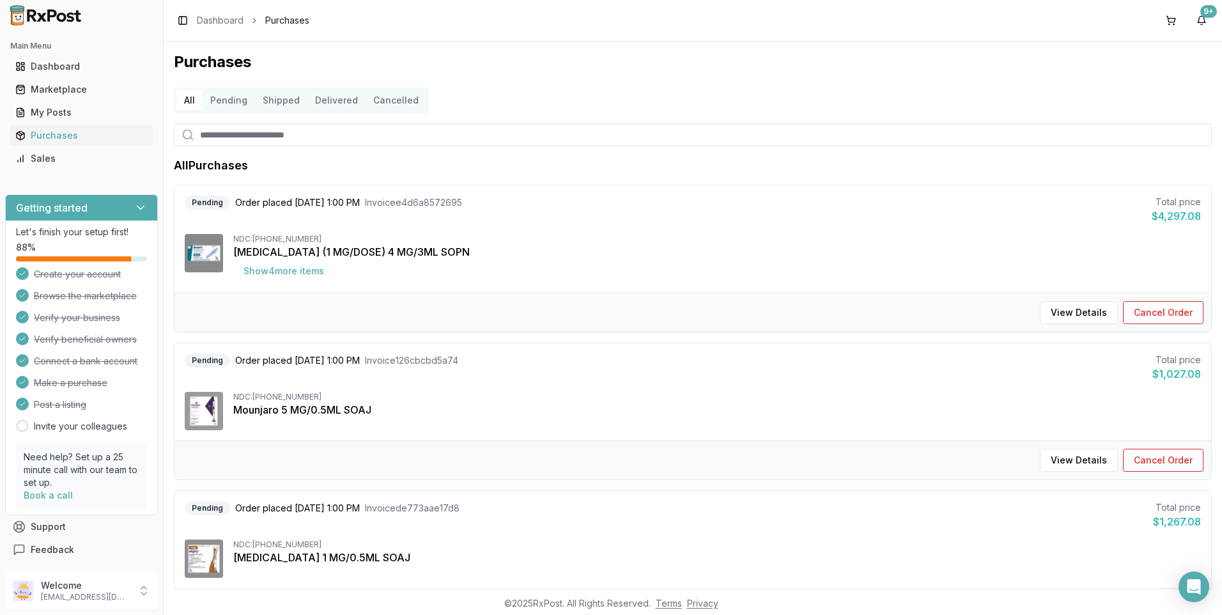
click at [235, 98] on button "Pending" at bounding box center [229, 100] width 52 height 20
click at [1148, 215] on div "Pending Order placed [DATE] 1:00 PM Invoice e4d6a8572695 Total price $4,297.08" at bounding box center [693, 210] width 1016 height 28
click at [213, 18] on link "Dashboard" at bounding box center [220, 20] width 47 height 13
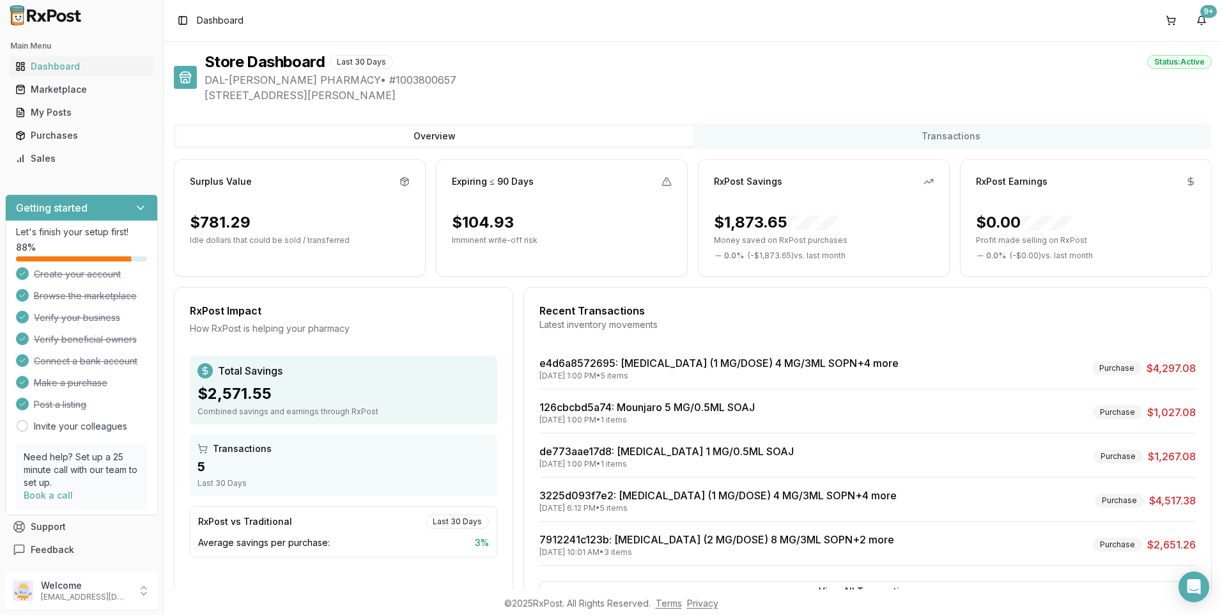
scroll to position [49, 0]
